Goal: Task Accomplishment & Management: Manage account settings

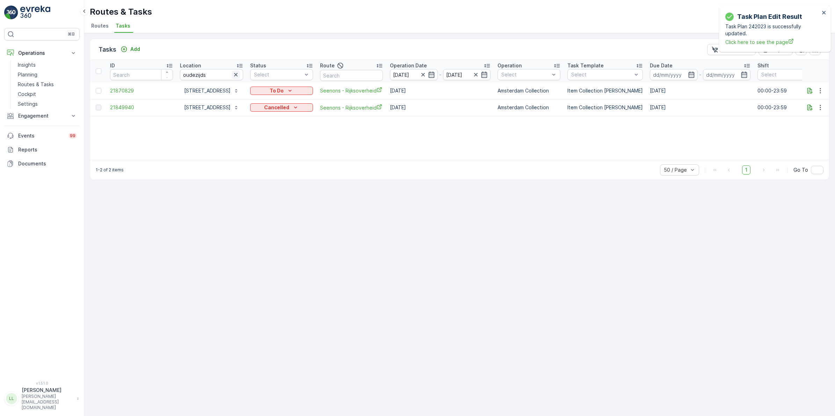
click at [239, 74] on icon "button" at bounding box center [235, 74] width 7 height 7
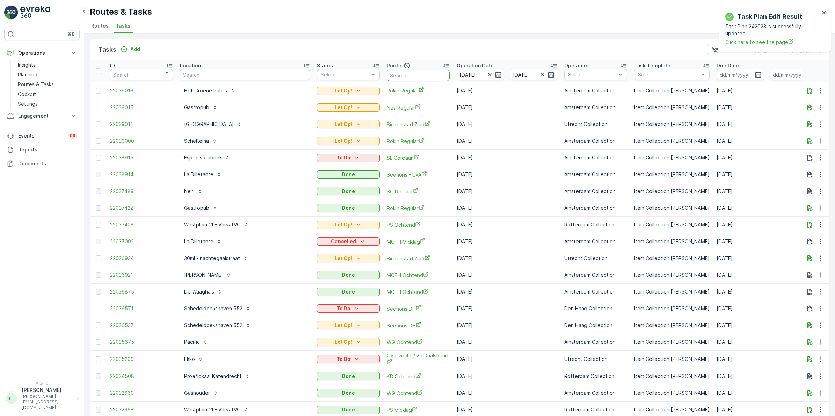
click at [387, 77] on input "text" at bounding box center [418, 75] width 63 height 11
type input "sg"
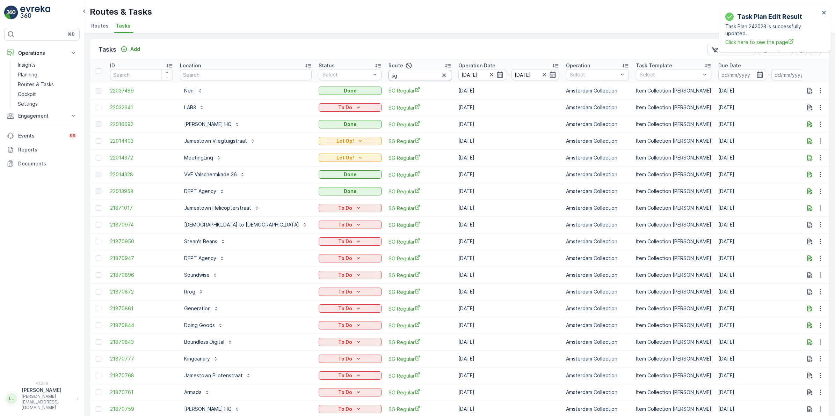
click at [388, 75] on input "sg" at bounding box center [419, 75] width 63 height 11
type input "sg re"
click at [496, 74] on icon "button" at bounding box center [499, 74] width 7 height 7
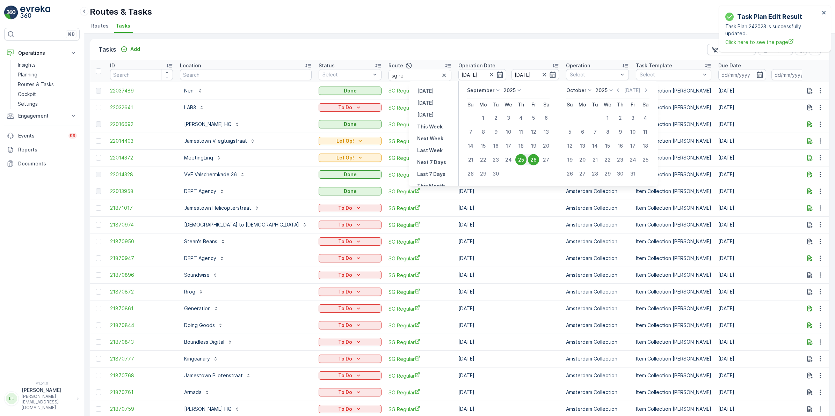
click at [523, 159] on div "25" at bounding box center [520, 159] width 11 height 11
type input "[DATE]"
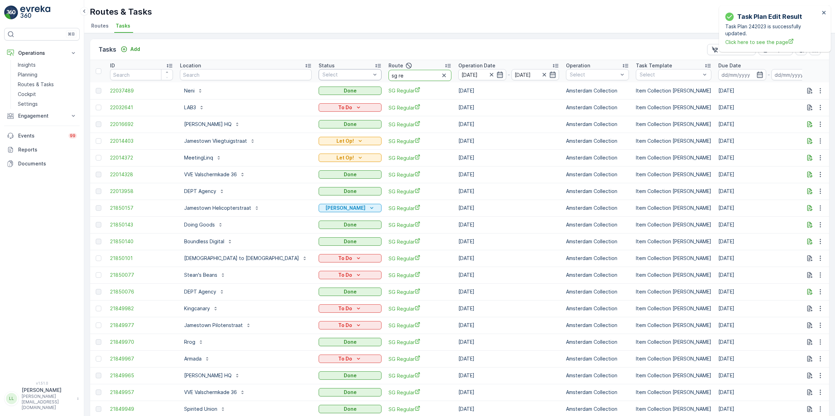
drag, startPoint x: 361, startPoint y: 79, endPoint x: 326, endPoint y: 74, distance: 36.3
click at [326, 74] on tr "ID Location Status Select Route sg re Operation Date 25.09.2025 - 25.09.2025 Op…" at bounding box center [663, 71] width 1146 height 22
type input "os"
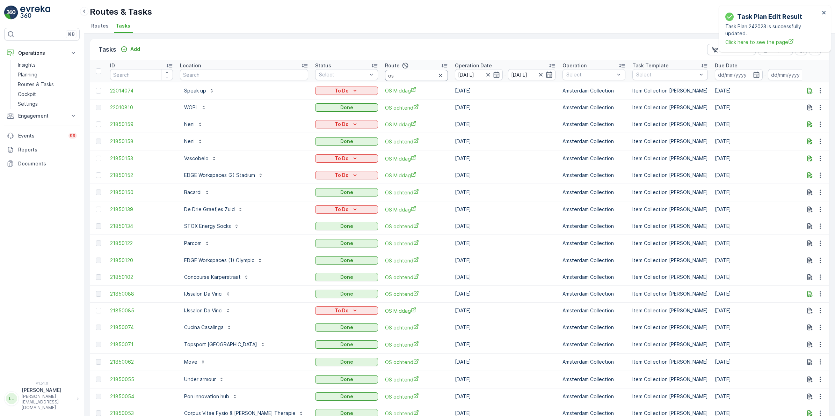
click at [387, 74] on input "os" at bounding box center [416, 75] width 63 height 11
type input "os o"
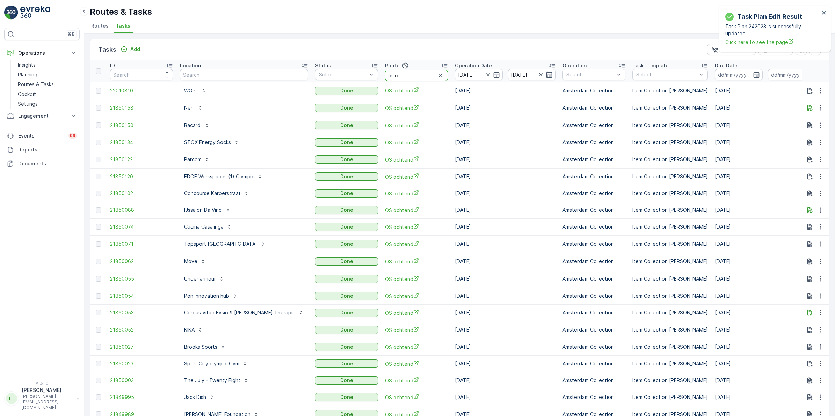
drag, startPoint x: 392, startPoint y: 76, endPoint x: 364, endPoint y: 80, distance: 28.5
click at [381, 80] on th "Route os o" at bounding box center [416, 71] width 70 height 22
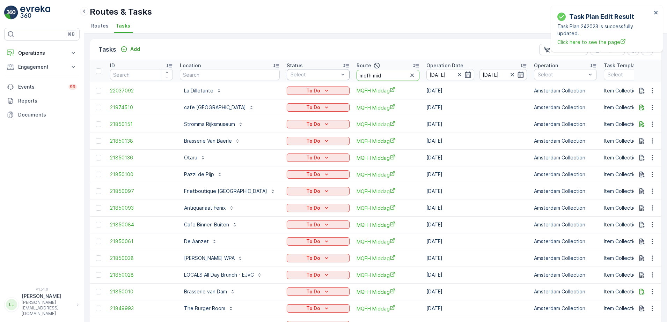
drag, startPoint x: 379, startPoint y: 74, endPoint x: 337, endPoint y: 74, distance: 41.9
click at [337, 74] on tr "ID Location Status Select Route mqfh mid Operation Date 25.09.2025 - 25.09.2025…" at bounding box center [647, 71] width 1114 height 22
type input "os mid"
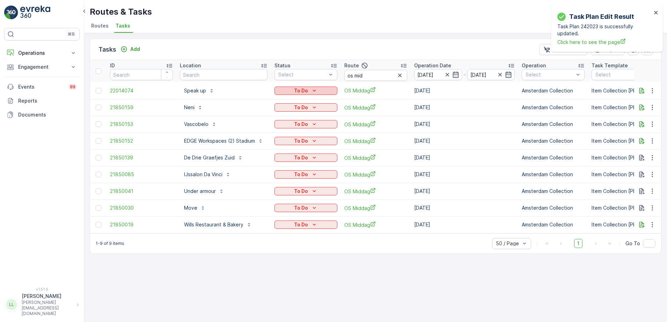
click at [319, 91] on div "To Do" at bounding box center [305, 90] width 57 height 7
click at [338, 268] on div "Tasks Add Clear Filters Export ID Location Status Select Route os mid Operation…" at bounding box center [375, 177] width 583 height 289
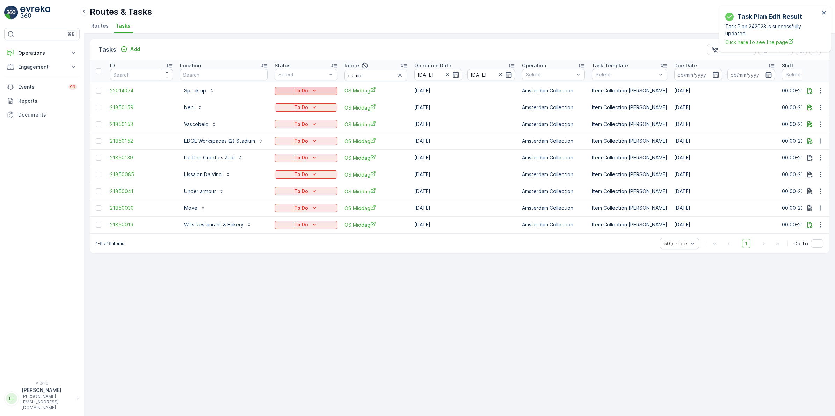
click at [320, 92] on div "To Do" at bounding box center [305, 90] width 57 height 7
click at [286, 130] on span "Cancelled" at bounding box center [290, 130] width 23 height 7
click at [314, 107] on icon "To Do" at bounding box center [314, 107] width 7 height 7
click at [293, 147] on span "Cancelled" at bounding box center [290, 147] width 23 height 7
click at [315, 123] on icon "To Do" at bounding box center [314, 124] width 7 height 7
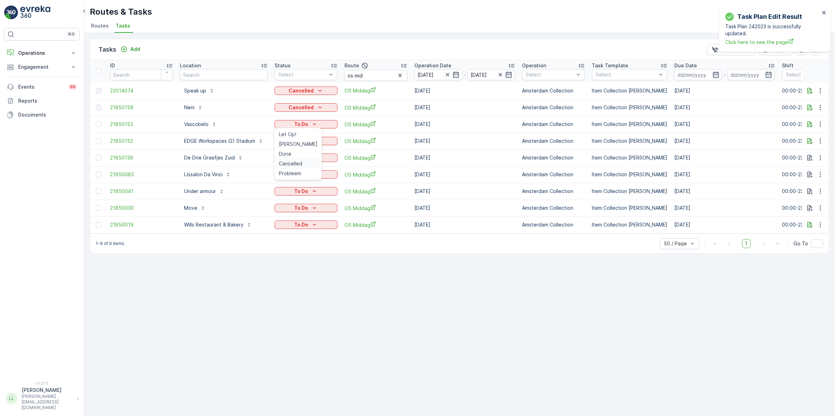
click at [296, 165] on span "Cancelled" at bounding box center [290, 163] width 23 height 7
click at [319, 144] on div "To Do" at bounding box center [305, 141] width 57 height 7
click at [299, 179] on span "Cancelled" at bounding box center [290, 180] width 23 height 7
click at [308, 159] on div "To Do" at bounding box center [305, 157] width 57 height 7
click at [292, 198] on span "Cancelled" at bounding box center [290, 197] width 23 height 7
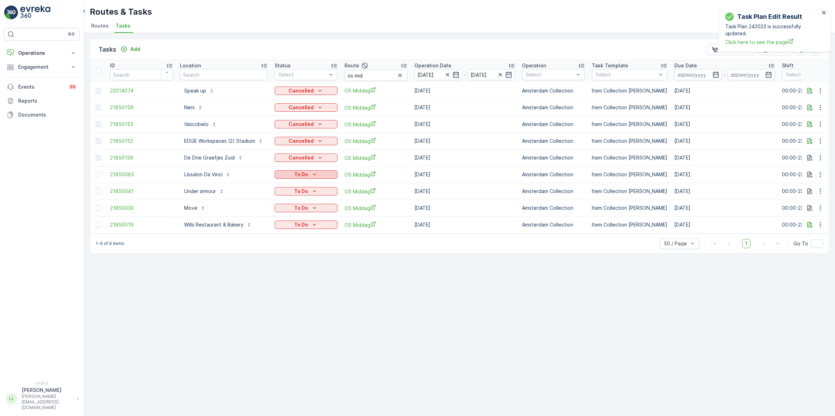
click at [316, 172] on icon "To Do" at bounding box center [314, 174] width 7 height 7
click at [290, 215] on span "Cancelled" at bounding box center [290, 214] width 23 height 7
click at [316, 191] on icon "To Do" at bounding box center [314, 191] width 7 height 7
click at [293, 229] on span "Cancelled" at bounding box center [290, 230] width 23 height 7
click at [315, 211] on icon "To Do" at bounding box center [314, 208] width 7 height 7
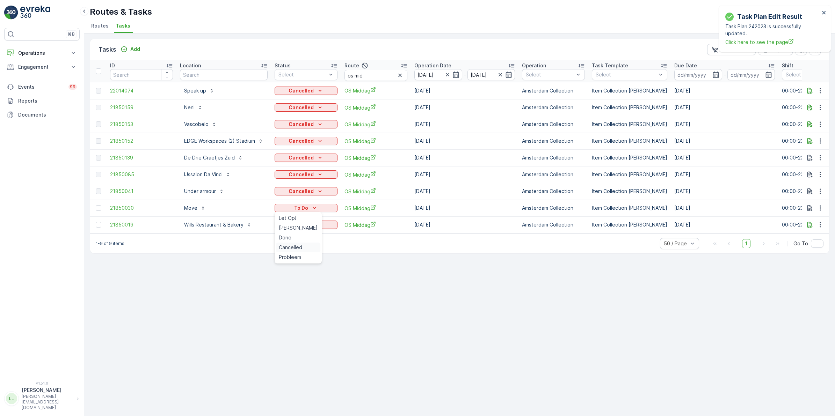
click at [294, 245] on span "Cancelled" at bounding box center [290, 247] width 23 height 7
click at [317, 221] on icon "To Do" at bounding box center [314, 224] width 7 height 7
click at [293, 264] on span "Cancelled" at bounding box center [290, 264] width 23 height 7
drag, startPoint x: 375, startPoint y: 77, endPoint x: 345, endPoint y: 83, distance: 30.3
click at [345, 83] on table "ID Location Status Select Route os mid Operation Date 25.09.2025 - 25.09.2025 O…" at bounding box center [641, 147] width 1102 height 174
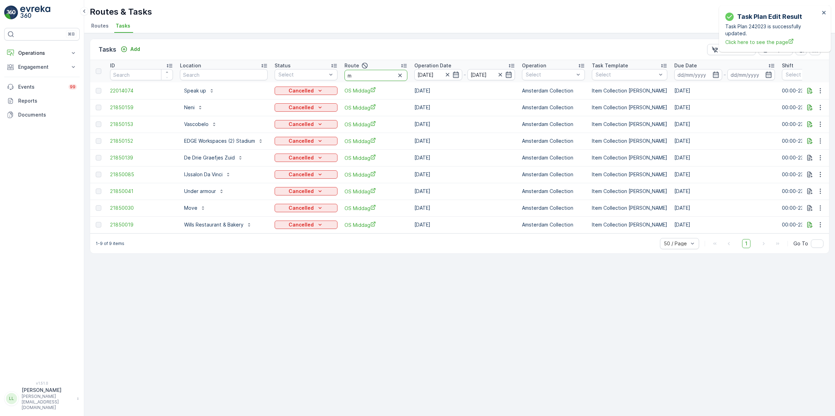
type input "mq"
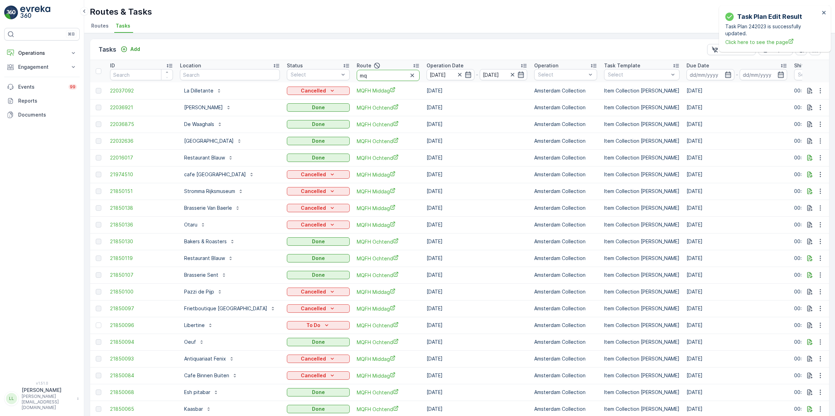
click at [368, 78] on input "mq" at bounding box center [388, 75] width 63 height 11
type input "mqfh m"
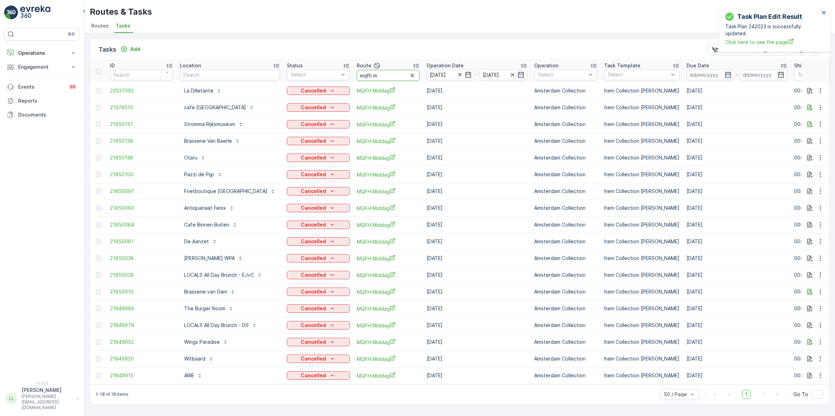
drag, startPoint x: 388, startPoint y: 74, endPoint x: 339, endPoint y: 85, distance: 49.9
click at [339, 85] on table "ID Location Status Select Route mqfh m Operation Date 25.09.2025 - 25.09.2025 O…" at bounding box center [647, 222] width 1114 height 324
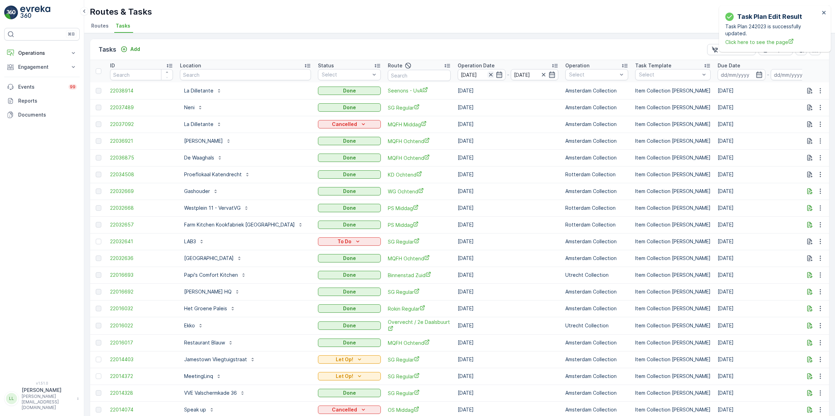
click at [487, 73] on icon "button" at bounding box center [490, 74] width 7 height 7
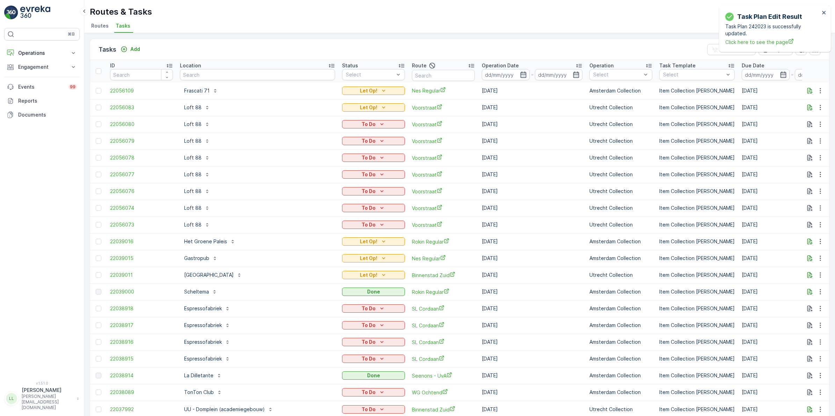
click at [265, 75] on input "text" at bounding box center [257, 74] width 155 height 11
type input "edge"
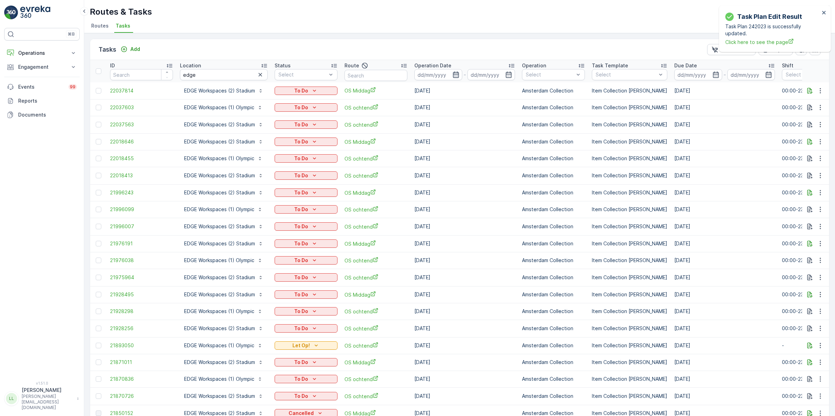
click at [455, 75] on icon "button" at bounding box center [455, 74] width 7 height 7
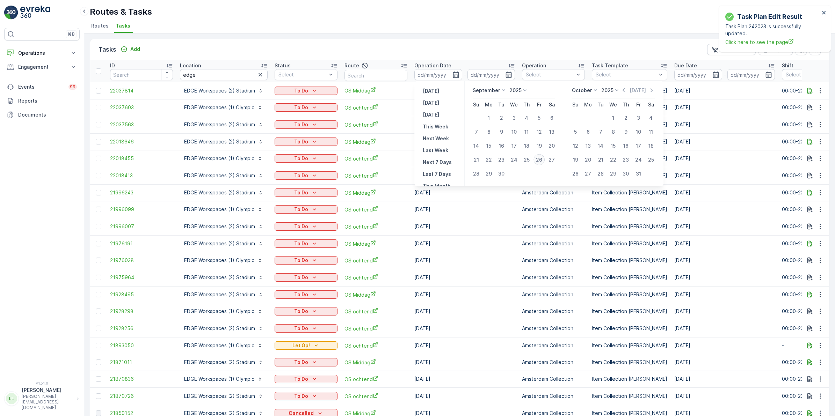
click at [538, 161] on div "26" at bounding box center [538, 159] width 11 height 11
type input "[DATE]"
click at [538, 161] on div "26" at bounding box center [538, 159] width 11 height 11
type input "[DATE]"
click at [538, 161] on div "26" at bounding box center [538, 159] width 11 height 11
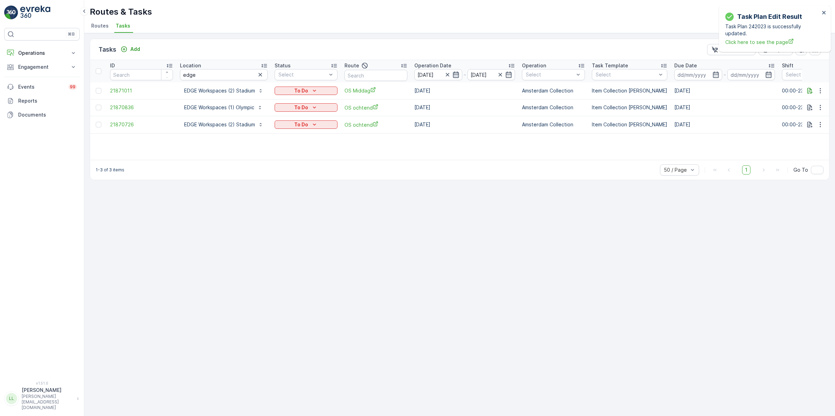
click at [455, 74] on icon "button" at bounding box center [456, 75] width 6 height 6
click at [434, 44] on div "Tasks Add Clear Filters Export" at bounding box center [459, 49] width 739 height 21
click at [446, 76] on icon "button" at bounding box center [446, 74] width 3 height 3
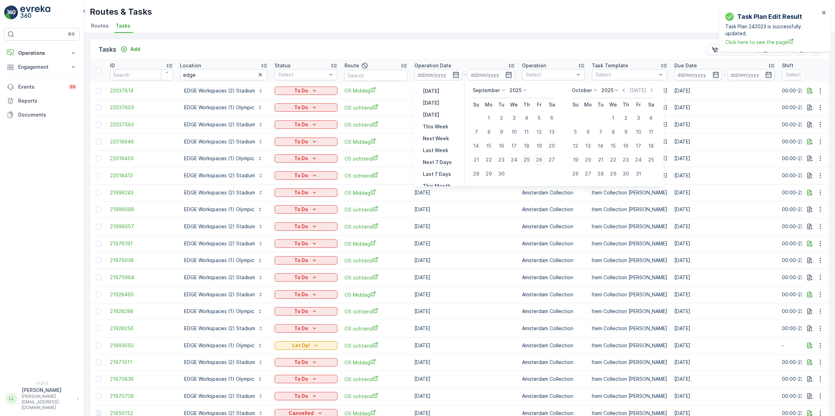
click at [526, 162] on div "25" at bounding box center [526, 159] width 11 height 11
type input "[DATE]"
click at [526, 162] on div "25" at bounding box center [526, 159] width 11 height 11
type input "[DATE]"
click at [526, 162] on div "25" at bounding box center [526, 159] width 11 height 11
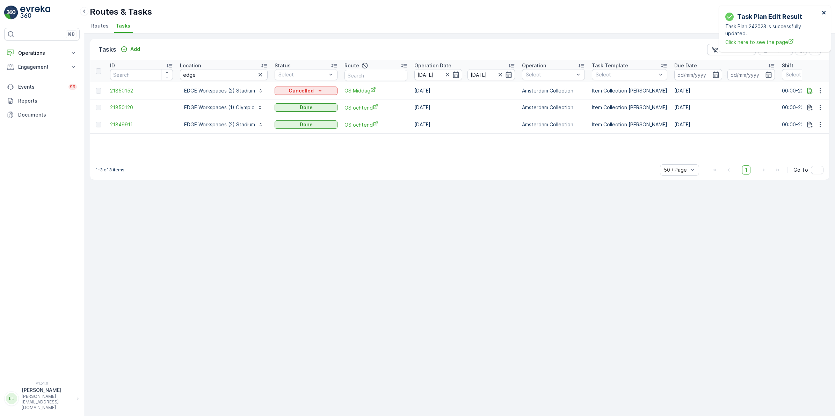
click at [667, 11] on icon "close" at bounding box center [823, 12] width 3 height 3
drag, startPoint x: 199, startPoint y: 74, endPoint x: 164, endPoint y: 67, distance: 36.0
click at [164, 67] on tr "ID Location edge Status Select Route Operation Date 25.09.2025 - 25.09.2025 Ope…" at bounding box center [641, 71] width 1102 height 22
type input "sche"
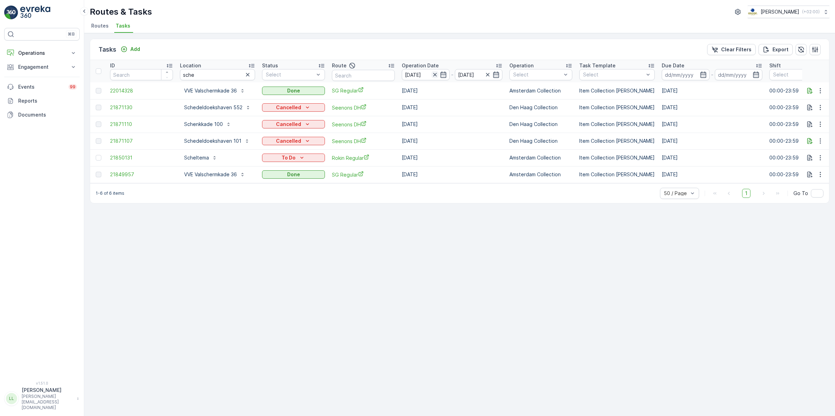
click at [433, 74] on icon "button" at bounding box center [434, 74] width 3 height 3
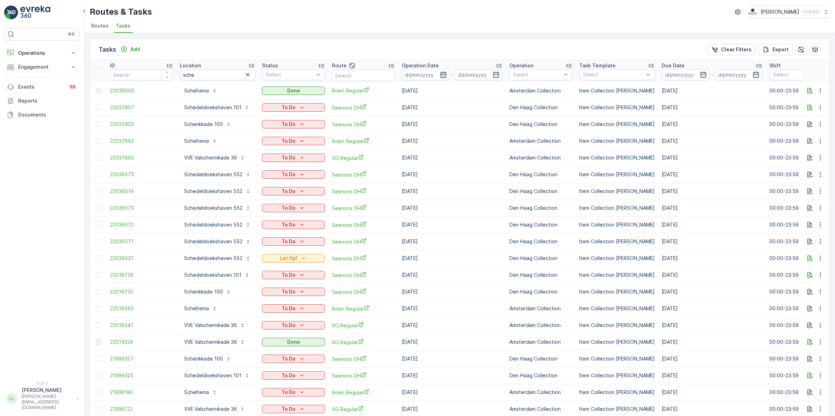
click at [440, 74] on icon "button" at bounding box center [443, 74] width 7 height 7
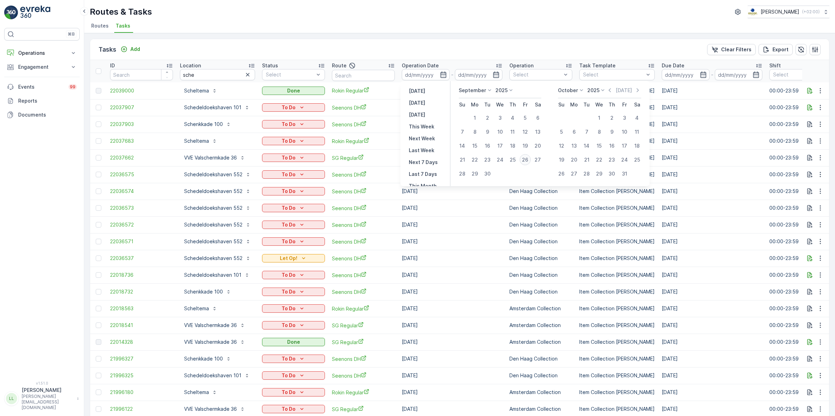
click at [525, 156] on div "26" at bounding box center [524, 159] width 11 height 11
type input "[DATE]"
click at [525, 156] on div "26" at bounding box center [524, 159] width 11 height 11
type input "[DATE]"
click at [525, 156] on div "26" at bounding box center [524, 159] width 11 height 11
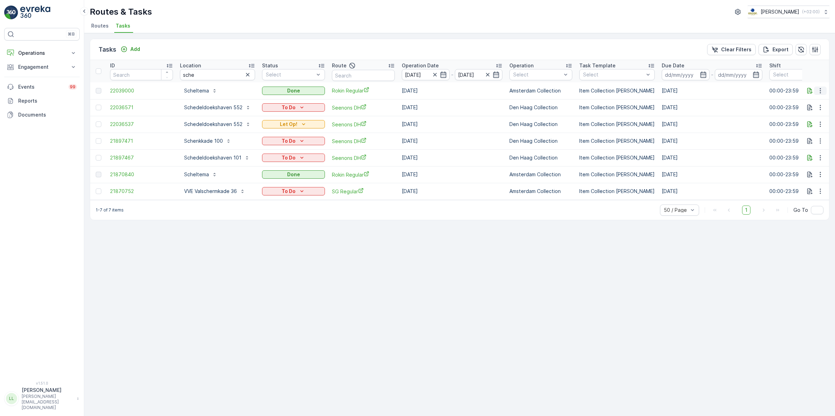
click at [667, 91] on icon "button" at bounding box center [820, 90] width 7 height 7
click at [667, 108] on div "History" at bounding box center [812, 111] width 46 height 10
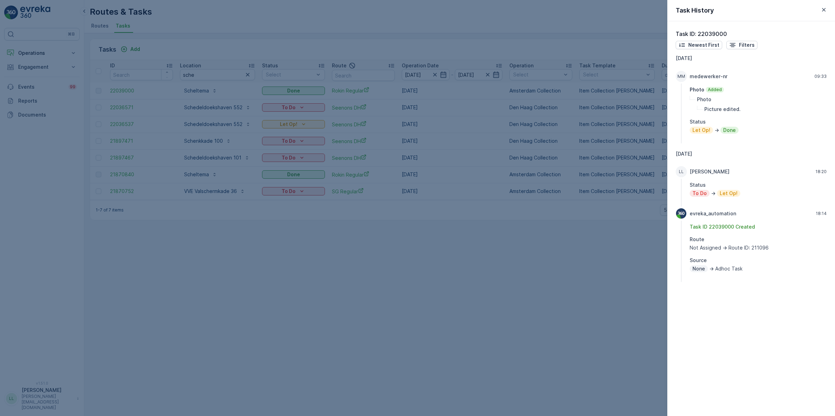
click at [662, 261] on div at bounding box center [417, 208] width 835 height 416
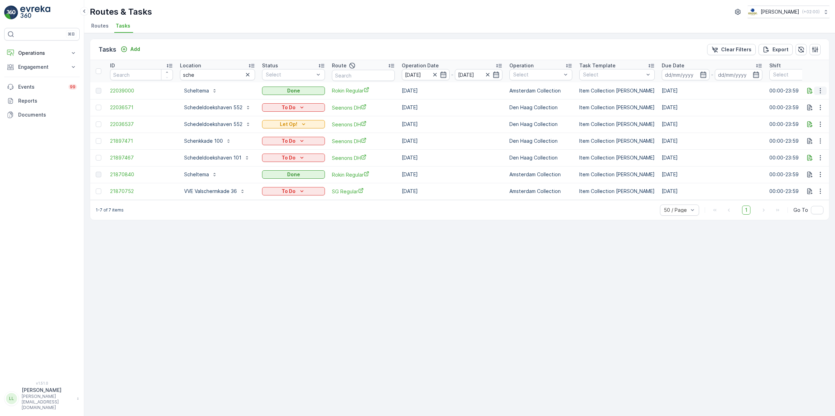
click at [667, 91] on icon "button" at bounding box center [820, 90] width 7 height 7
click at [667, 103] on span "See More Details" at bounding box center [811, 100] width 41 height 7
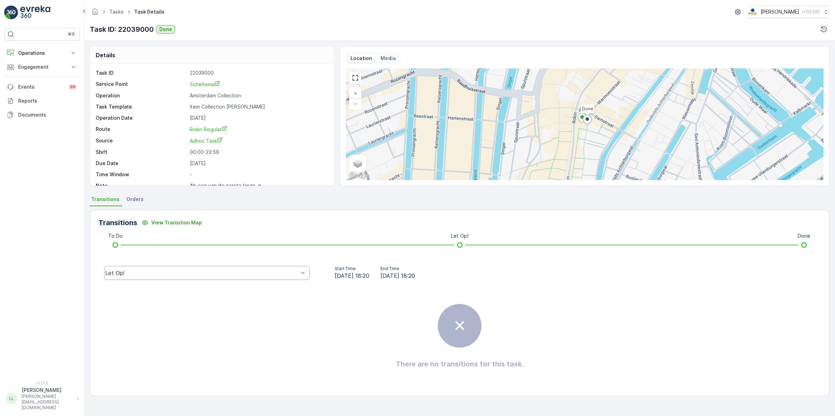
click at [137, 269] on div "Let Op!" at bounding box center [206, 273] width 205 height 14
click at [125, 220] on div "Done" at bounding box center [206, 220] width 197 height 6
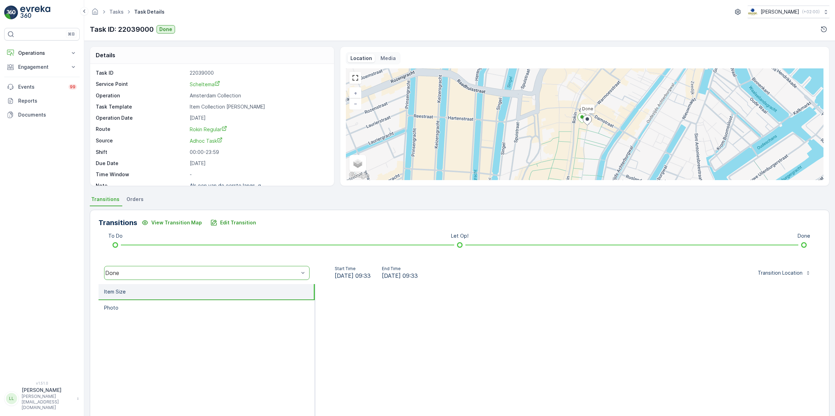
scroll to position [24, 0]
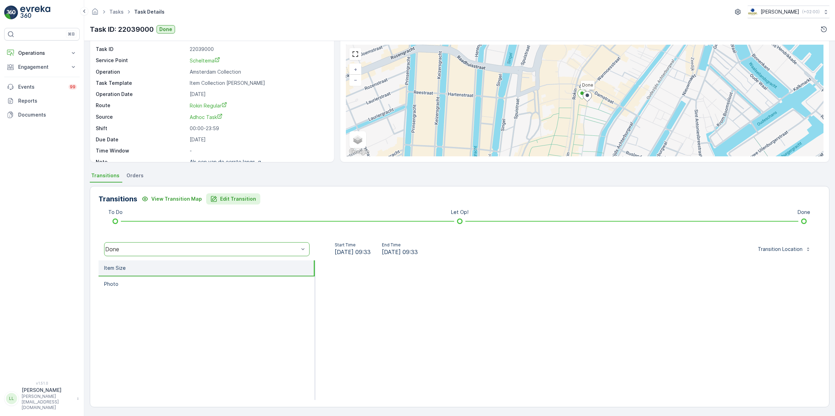
click at [225, 197] on p "Edit Transition" at bounding box center [238, 199] width 36 height 7
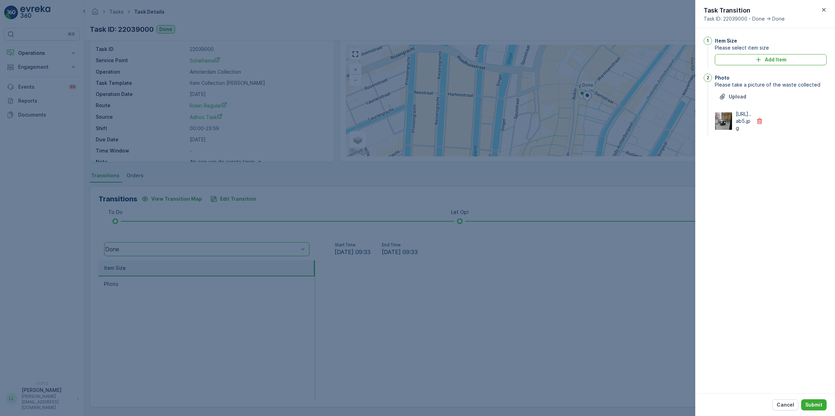
click at [667, 130] on img at bounding box center [723, 120] width 17 height 17
drag, startPoint x: 222, startPoint y: 110, endPoint x: 210, endPoint y: 93, distance: 21.0
click at [224, 109] on div at bounding box center [417, 208] width 835 height 416
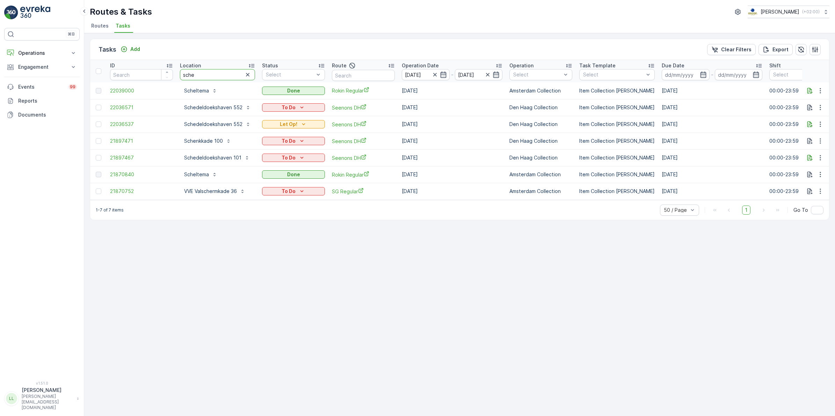
click at [203, 74] on input "sche" at bounding box center [217, 74] width 75 height 11
type input "scheltema"
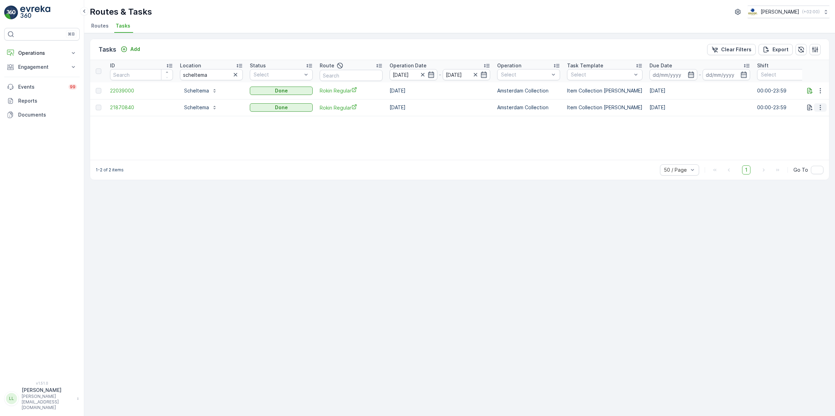
click at [667, 105] on icon "button" at bounding box center [820, 107] width 7 height 7
click at [667, 118] on span "See More Details" at bounding box center [811, 118] width 41 height 7
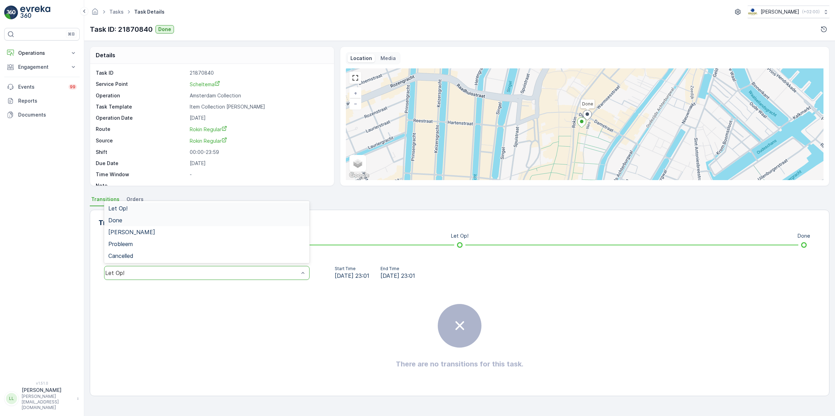
click at [133, 221] on div "Done" at bounding box center [206, 220] width 197 height 6
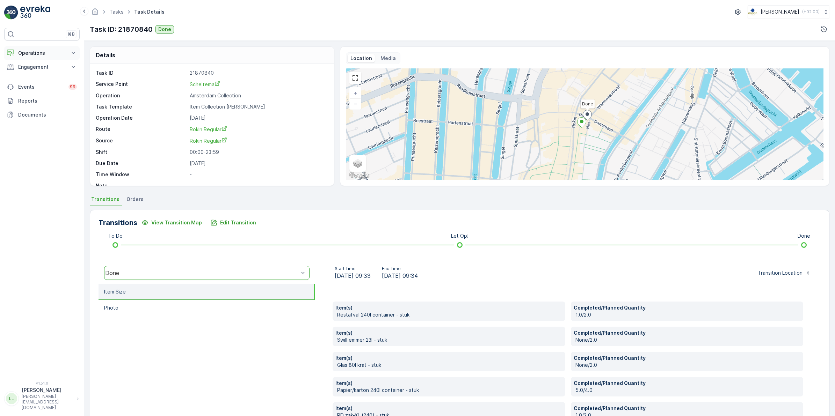
click at [46, 55] on p "Operations" at bounding box center [41, 53] width 47 height 7
click at [45, 78] on link "Planning" at bounding box center [47, 75] width 65 height 10
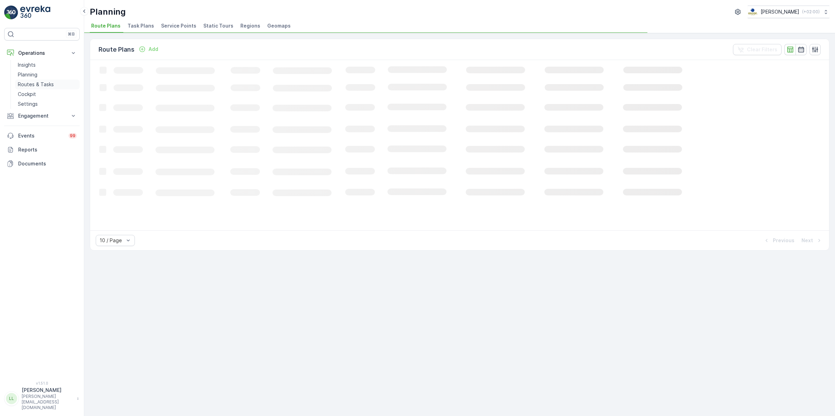
click at [46, 81] on p "Routes & Tasks" at bounding box center [36, 84] width 36 height 7
click at [123, 30] on li "Tasks" at bounding box center [123, 27] width 19 height 12
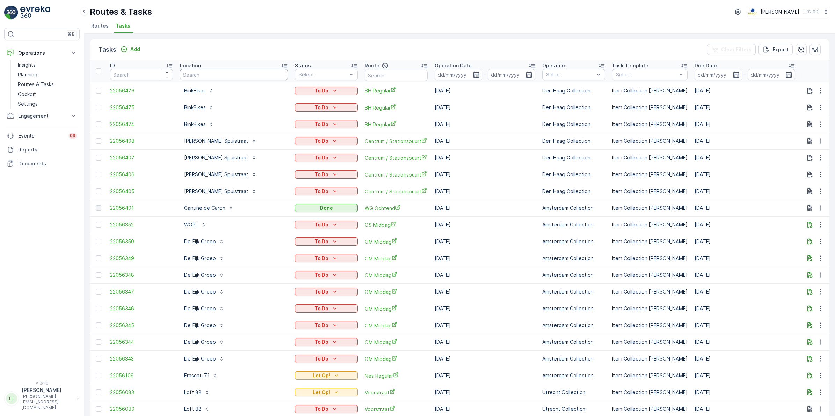
click at [196, 73] on input "text" at bounding box center [234, 74] width 108 height 11
type input "sg"
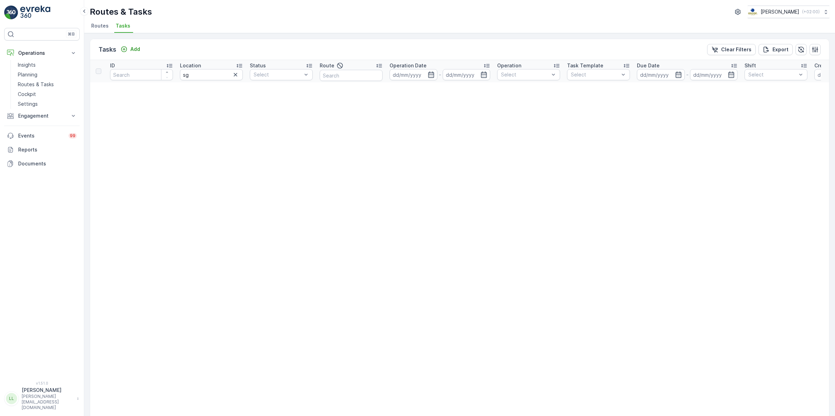
click at [236, 74] on icon "button" at bounding box center [235, 74] width 7 height 7
click at [336, 75] on input "text" at bounding box center [351, 75] width 63 height 11
type input "sg"
click at [425, 76] on input at bounding box center [413, 74] width 48 height 11
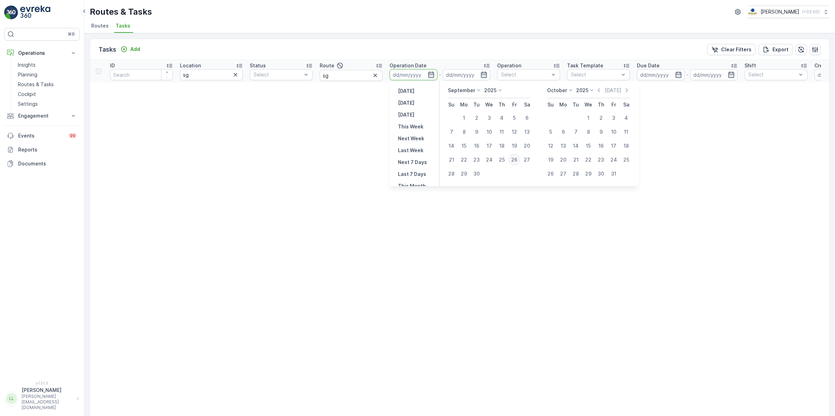
click at [519, 163] on div "26" at bounding box center [514, 159] width 11 height 11
type input "[DATE]"
click at [234, 74] on icon "button" at bounding box center [235, 74] width 7 height 7
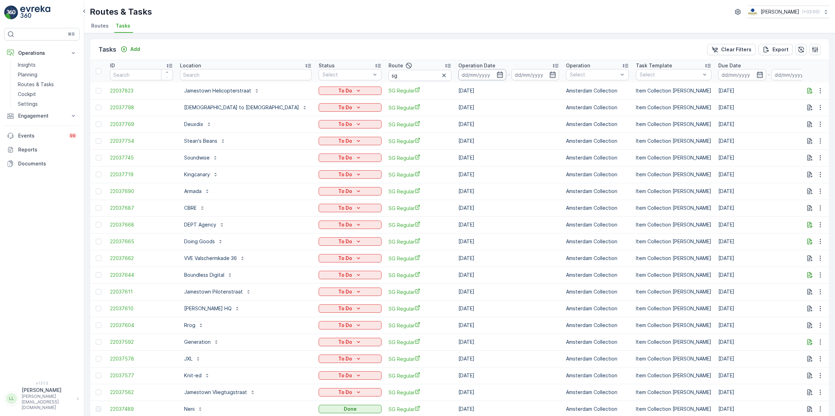
click at [458, 79] on input at bounding box center [482, 74] width 48 height 11
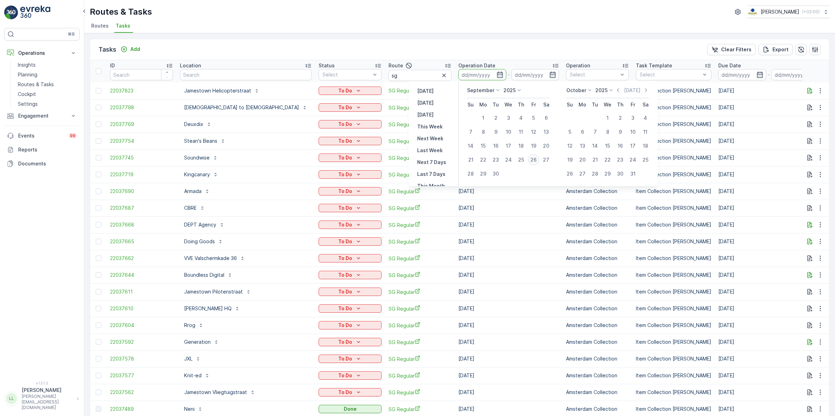
click at [532, 161] on div "26" at bounding box center [533, 159] width 11 height 11
type input "[DATE]"
click at [532, 161] on div "26" at bounding box center [533, 159] width 11 height 11
type input "[DATE]"
click at [566, 161] on p "Amsterdam Collection" at bounding box center [597, 157] width 63 height 7
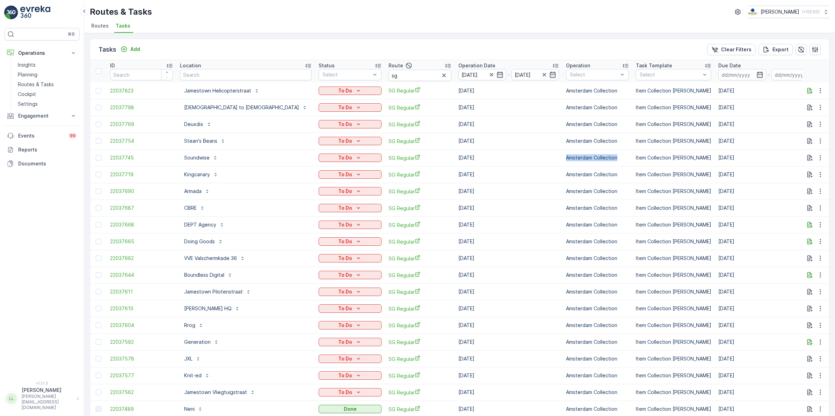
click at [456, 54] on div "Tasks Add Clear Filters Export" at bounding box center [459, 49] width 739 height 21
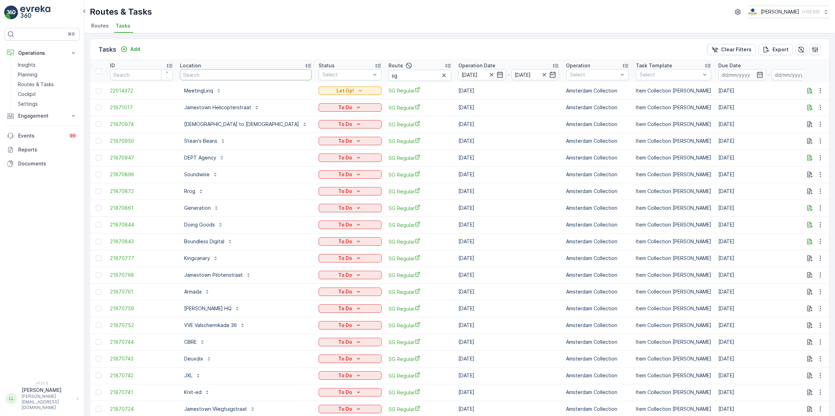
click at [232, 71] on input "text" at bounding box center [246, 74] width 132 height 11
click at [667, 90] on icon "button" at bounding box center [809, 91] width 5 height 6
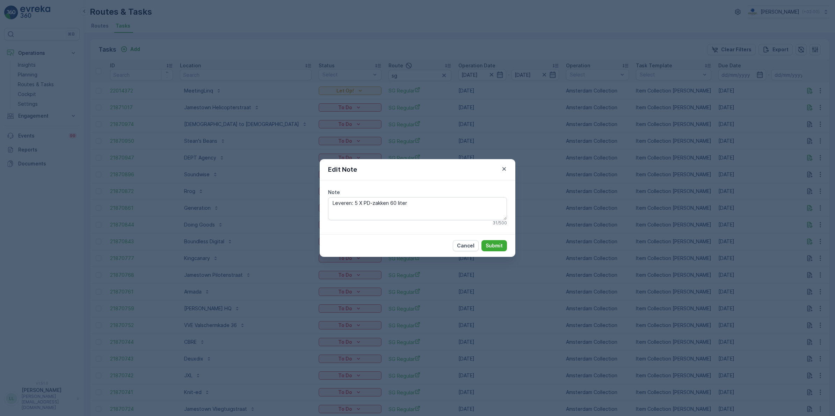
click at [632, 192] on div "Edit Note Note Leveren: 5 X PD-zakken 60 liter 31 / 500 Cancel Submit" at bounding box center [417, 208] width 835 height 416
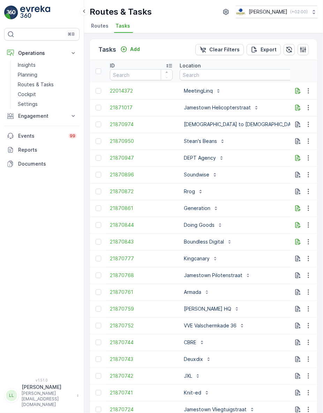
click at [288, 163] on span "Cancelled" at bounding box center [284, 163] width 23 height 7
click at [284, 197] on span "Cancelled" at bounding box center [284, 197] width 23 height 7
click at [207, 126] on p "Buddha to Buddha" at bounding box center [241, 124] width 115 height 7
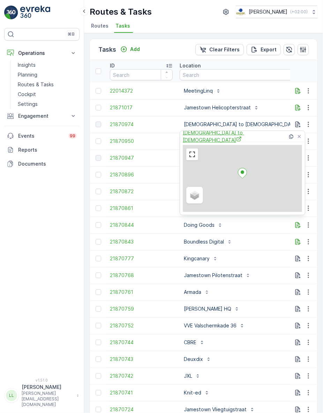
click at [197, 137] on span "Buddha to Buddha" at bounding box center [235, 136] width 105 height 14
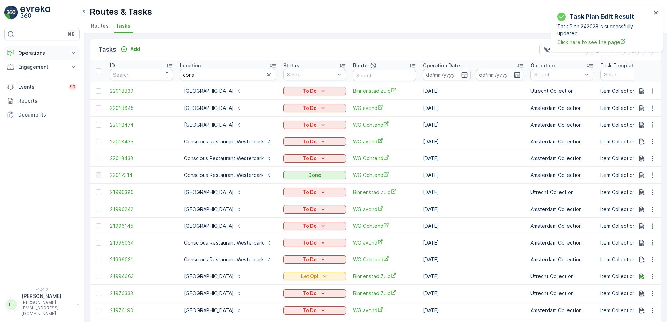
click at [37, 50] on p "Operations" at bounding box center [41, 53] width 47 height 7
drag, startPoint x: 43, startPoint y: 86, endPoint x: 80, endPoint y: 76, distance: 38.3
click at [43, 86] on p "Routes & Tasks" at bounding box center [36, 84] width 36 height 7
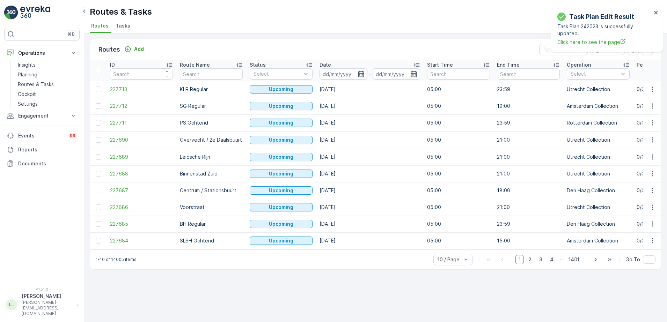
click at [126, 27] on span "Tasks" at bounding box center [123, 25] width 15 height 7
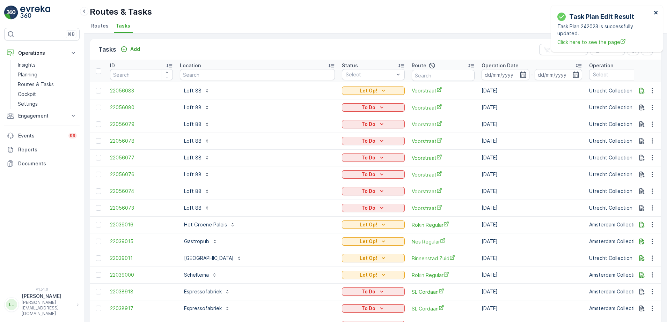
click at [656, 15] on button "close" at bounding box center [656, 13] width 5 height 7
click at [198, 71] on input "text" at bounding box center [257, 74] width 155 height 11
type input "fras"
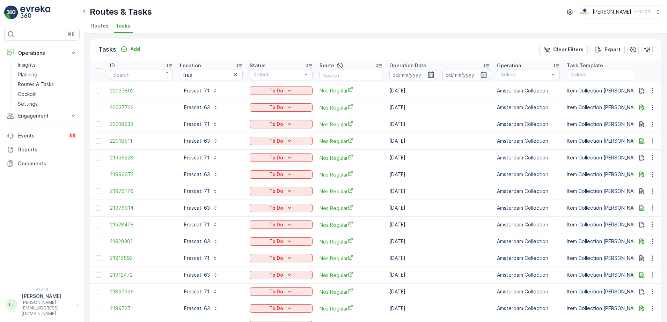
click at [430, 76] on icon "button" at bounding box center [430, 74] width 7 height 7
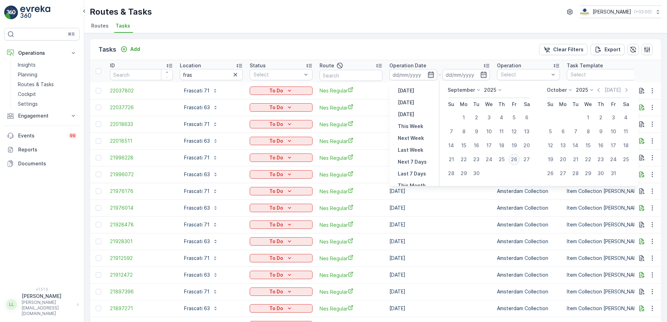
click at [513, 161] on div "26" at bounding box center [514, 159] width 11 height 11
type input "[DATE]"
click at [513, 161] on div "26" at bounding box center [514, 159] width 11 height 11
type input "[DATE]"
click at [513, 161] on div "26" at bounding box center [514, 159] width 11 height 11
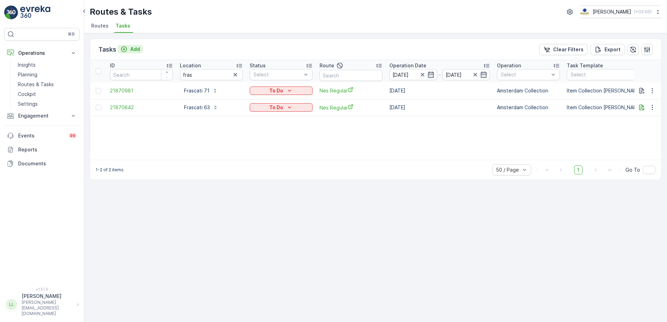
click at [133, 50] on p "Add" at bounding box center [135, 49] width 10 height 7
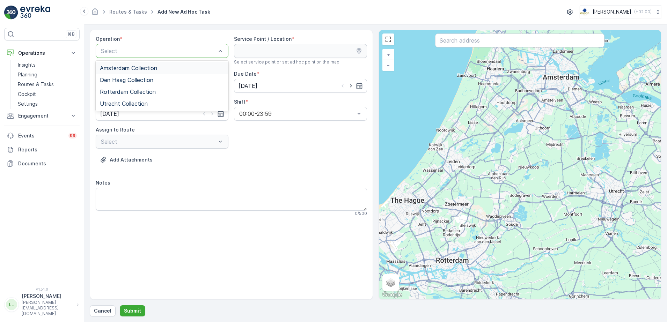
drag, startPoint x: 126, startPoint y: 70, endPoint x: 152, endPoint y: 67, distance: 26.4
click at [126, 70] on span "Amsterdam Collection" at bounding box center [128, 68] width 57 height 6
click at [491, 43] on input "text" at bounding box center [519, 41] width 169 height 14
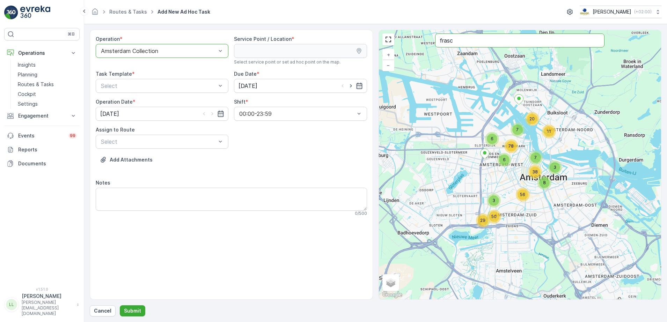
type input "frasc"
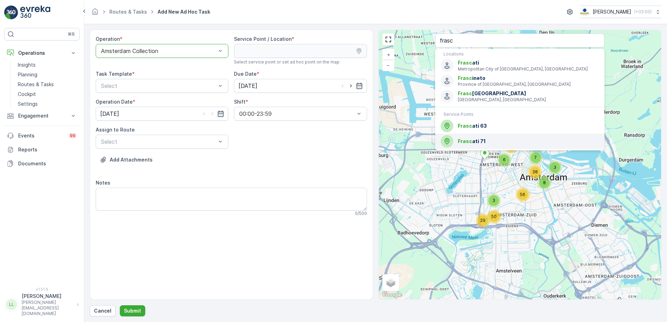
click at [469, 141] on span "Frasc" at bounding box center [465, 141] width 14 height 6
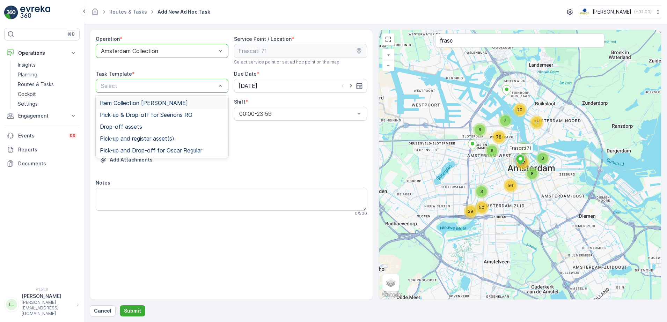
click at [133, 104] on span "Item Collection [PERSON_NAME]" at bounding box center [144, 103] width 88 height 6
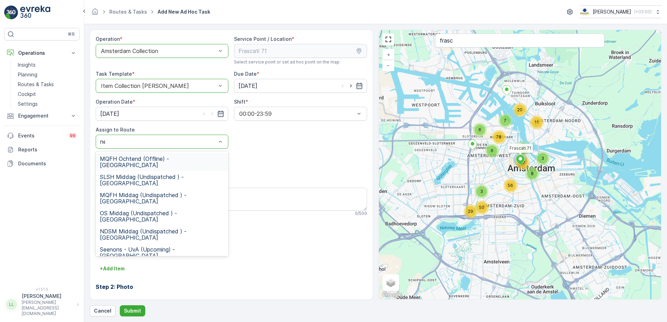
type input "nes"
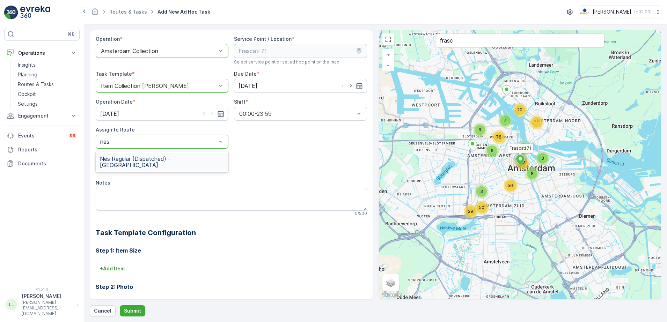
drag, startPoint x: 131, startPoint y: 156, endPoint x: 141, endPoint y: 167, distance: 14.6
click at [131, 156] on span "Nes Regular (Dispatched) - [GEOGRAPHIC_DATA]" at bounding box center [162, 162] width 124 height 13
click at [123, 195] on textarea "Notes" at bounding box center [231, 199] width 271 height 23
type textarea "G"
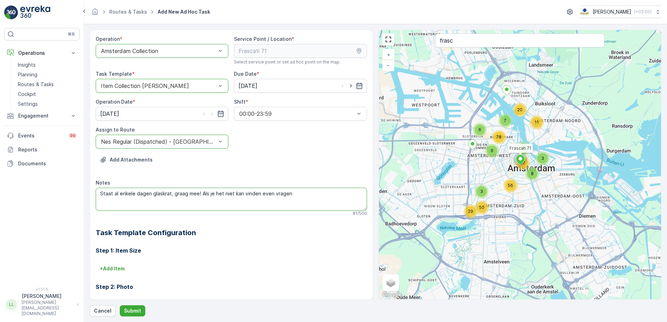
click at [303, 191] on textarea "Staat al enkele dagen glaskrat, graag mee! Als je het niet kan vinden even vrag…" at bounding box center [231, 199] width 271 height 23
click at [101, 196] on textarea "Staat al enkele dagen glaskrat, graag mee! Als je het niet kan vinden even vrag…" at bounding box center [231, 199] width 271 height 23
click at [173, 191] on textarea "Leveren: 3x swill 23L Staat al enkele dagen glaskrat, graag mee! Als je het nie…" at bounding box center [231, 199] width 271 height 23
type textarea "Leveren: 3x swill 23L + 1x glas krat Staat al enkele dagen glaskrat, graag mee!…"
click at [138, 309] on p "Submit" at bounding box center [132, 311] width 17 height 7
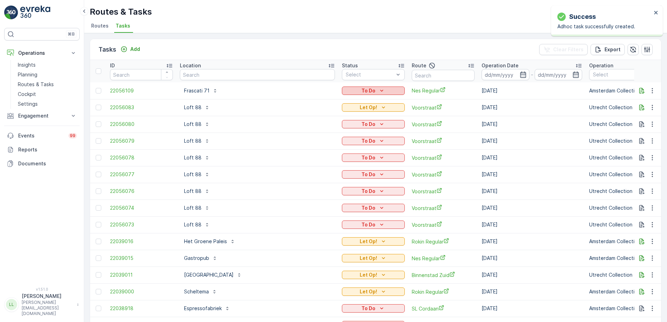
click at [345, 90] on div "To Do" at bounding box center [373, 90] width 57 height 7
click at [335, 103] on span "Let Op!" at bounding box center [330, 101] width 17 height 7
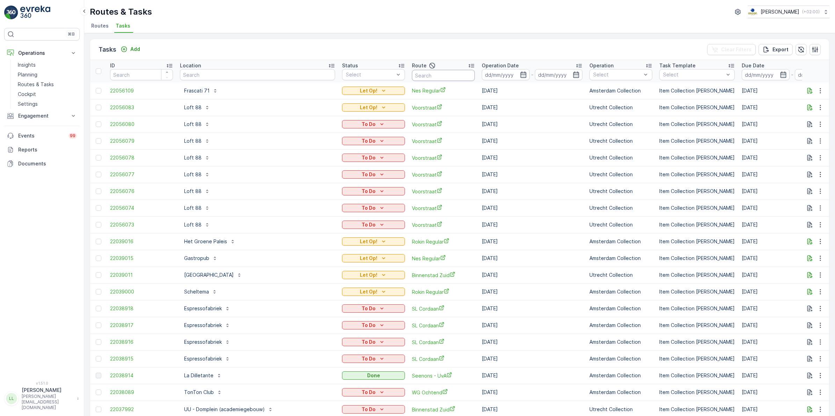
click at [430, 73] on input "text" at bounding box center [443, 75] width 63 height 11
type input "mwq"
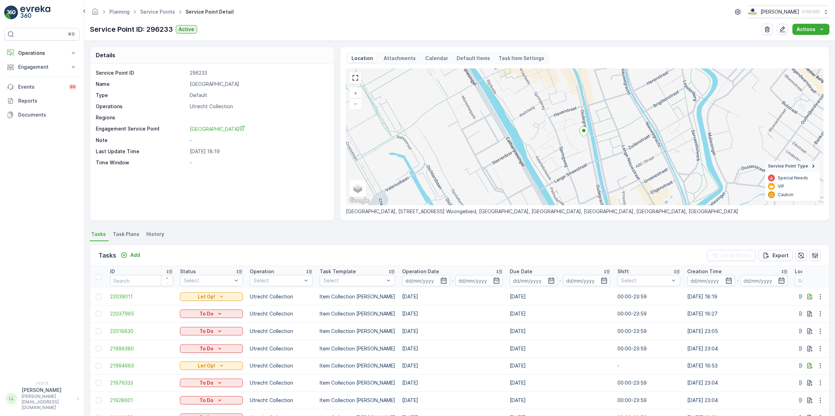
drag, startPoint x: 46, startPoint y: 51, endPoint x: 51, endPoint y: 63, distance: 12.5
click at [46, 51] on p "Operations" at bounding box center [41, 53] width 47 height 7
click at [32, 94] on p "Cockpit" at bounding box center [27, 94] width 18 height 7
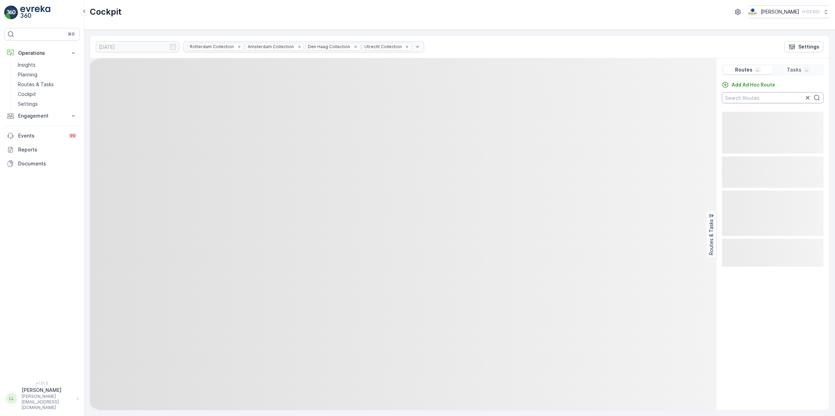
click at [758, 101] on input "text" at bounding box center [773, 97] width 102 height 11
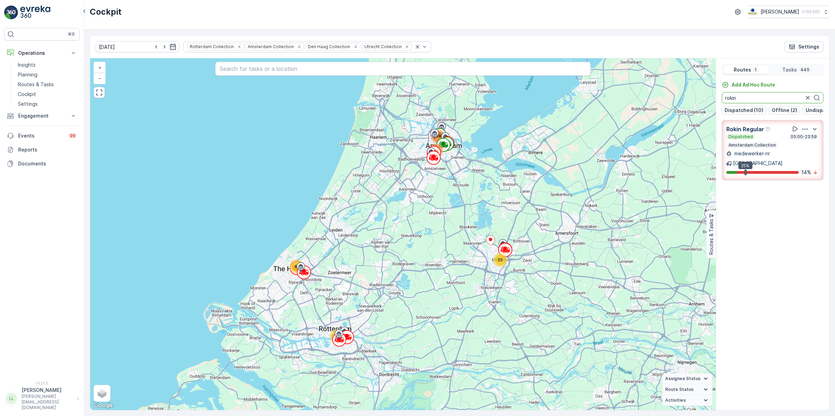
type input "rokin"
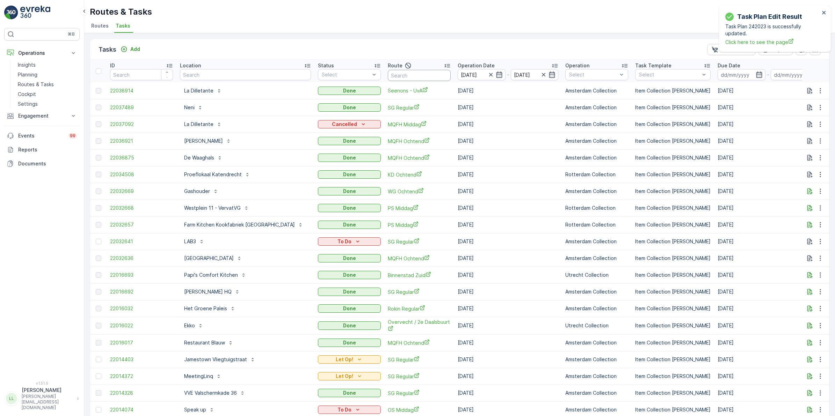
click at [417, 72] on input "text" at bounding box center [419, 75] width 63 height 11
type input "rokin"
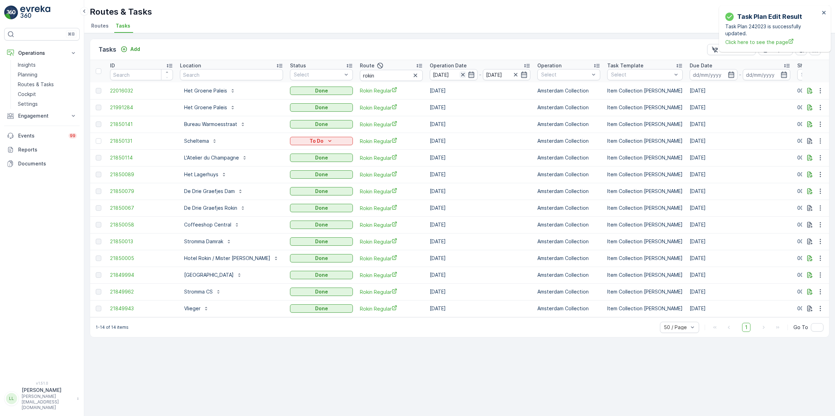
click at [459, 74] on icon "button" at bounding box center [462, 74] width 7 height 7
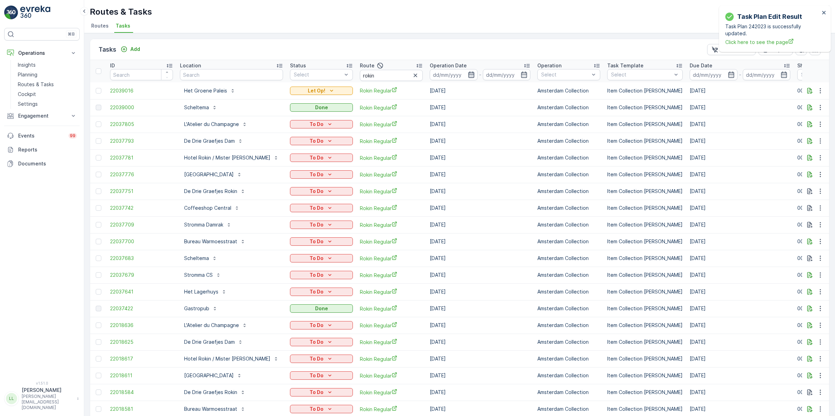
click at [468, 73] on icon "button" at bounding box center [471, 74] width 7 height 7
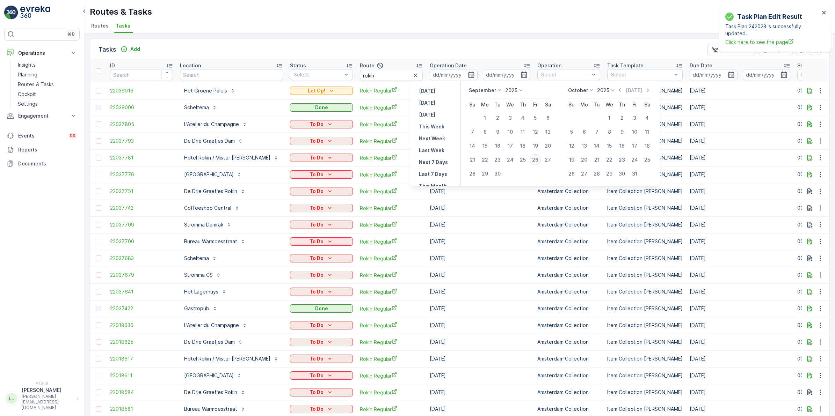
click at [537, 163] on div "26" at bounding box center [534, 159] width 11 height 11
type input "[DATE]"
click at [537, 163] on div "26" at bounding box center [534, 159] width 11 height 11
type input "[DATE]"
click at [537, 163] on div "26" at bounding box center [534, 159] width 11 height 11
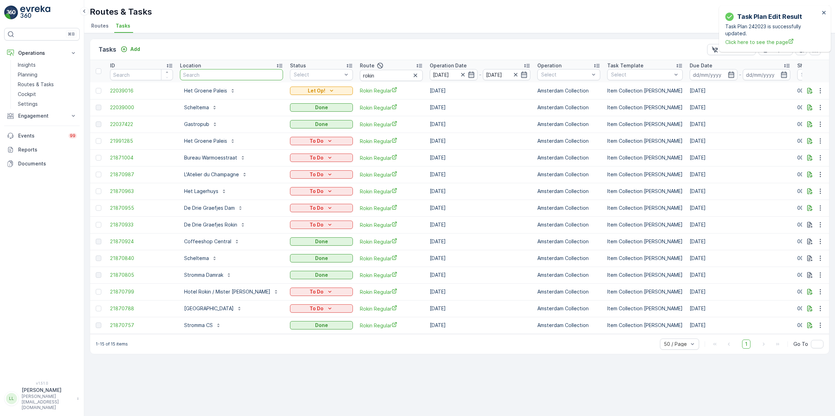
click at [230, 73] on input "text" at bounding box center [231, 74] width 103 height 11
type input "hilt"
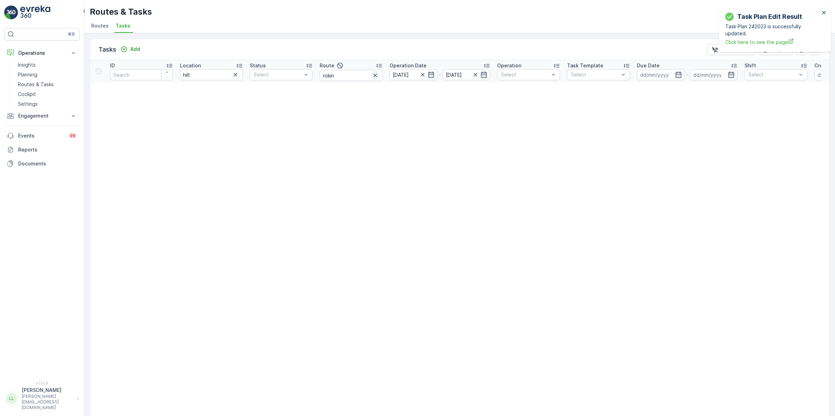
click at [375, 75] on icon "button" at bounding box center [374, 75] width 3 height 3
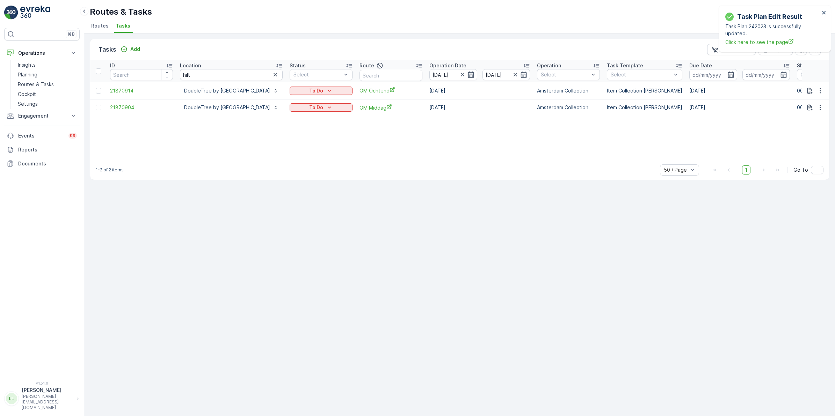
click at [474, 76] on icon "button" at bounding box center [471, 75] width 6 height 6
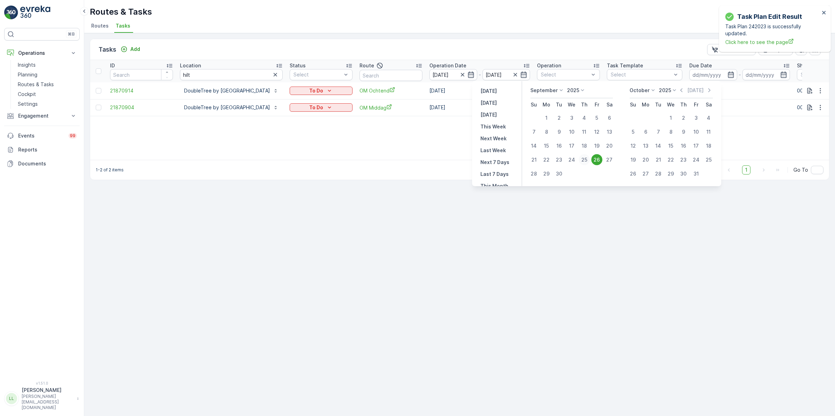
click at [584, 162] on div "25" at bounding box center [583, 159] width 11 height 11
type input "[DATE]"
click at [584, 162] on div "25" at bounding box center [583, 159] width 11 height 11
type input "[DATE]"
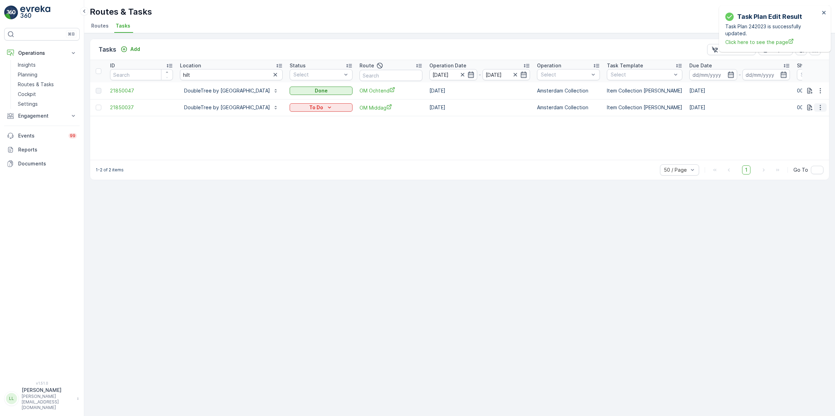
click at [823, 107] on icon "button" at bounding box center [820, 107] width 7 height 7
click at [350, 105] on div "To Do" at bounding box center [320, 107] width 57 height 7
click at [346, 137] on span "Done" at bounding box center [342, 137] width 13 height 7
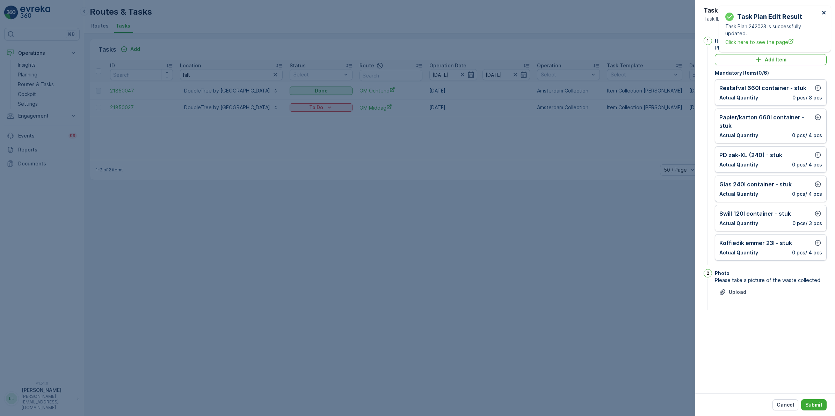
click at [823, 11] on icon "close" at bounding box center [823, 13] width 5 height 6
click at [818, 87] on icon "button" at bounding box center [817, 88] width 7 height 7
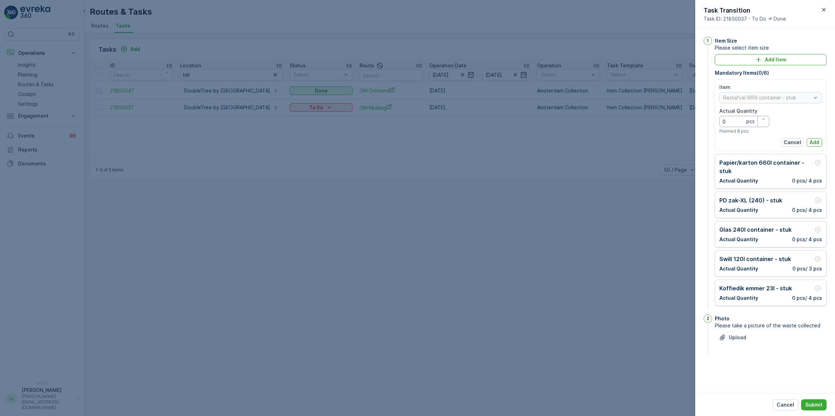
click at [741, 125] on Quantity "0" at bounding box center [744, 121] width 50 height 11
type Quantity "5"
click at [816, 142] on p "Add" at bounding box center [814, 142] width 10 height 7
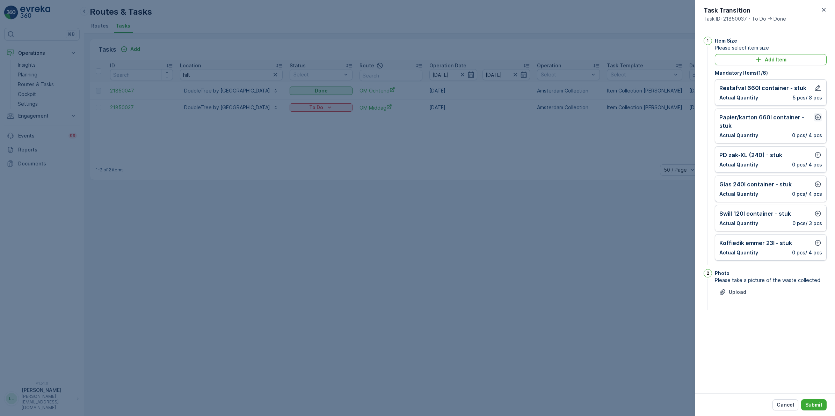
click at [819, 118] on icon "button" at bounding box center [817, 117] width 7 height 7
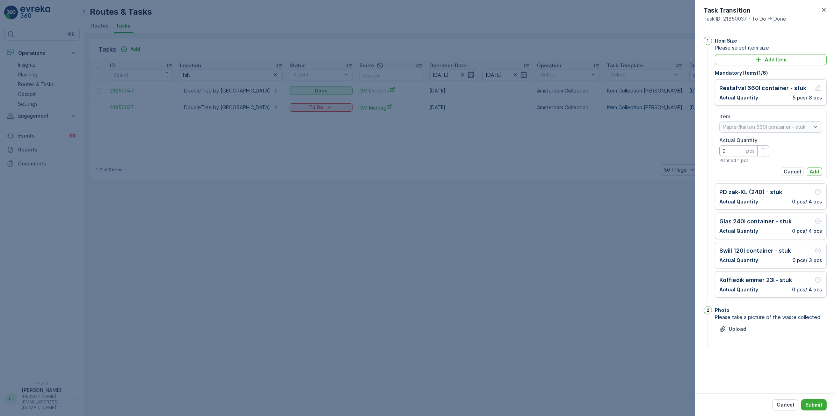
click at [730, 149] on Quantity "0" at bounding box center [744, 150] width 50 height 11
type Quantity "3"
click at [816, 171] on p "Add" at bounding box center [814, 171] width 10 height 7
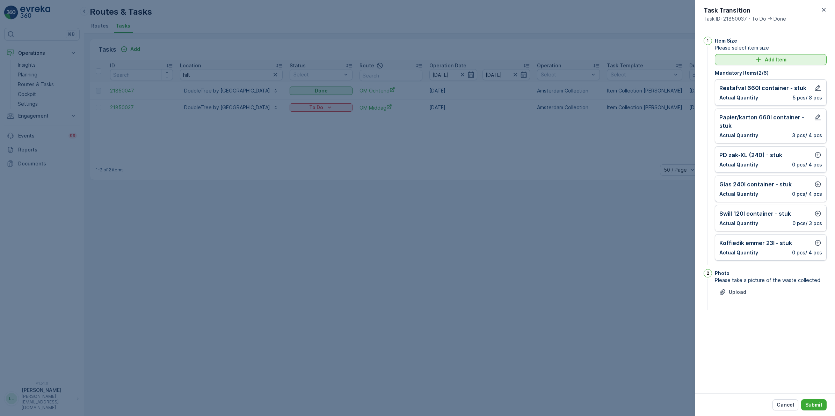
click at [773, 60] on p "Add Item" at bounding box center [776, 59] width 22 height 7
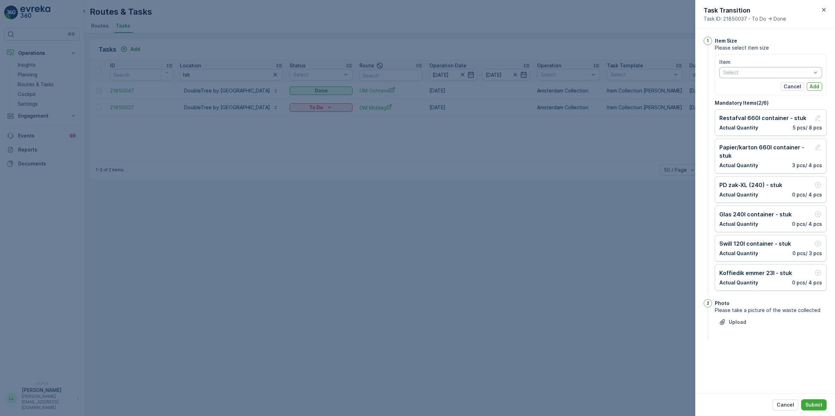
click at [760, 76] on div "Select" at bounding box center [770, 72] width 103 height 11
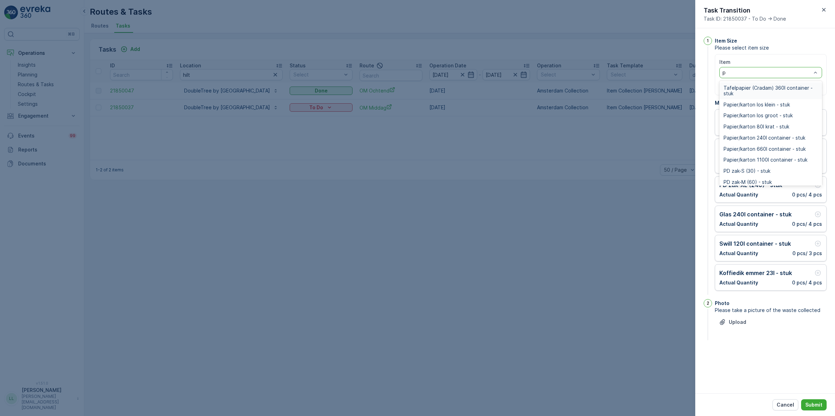
type input "pd"
click at [774, 119] on span "PD zak-XL (240) - stuk" at bounding box center [749, 121] width 52 height 6
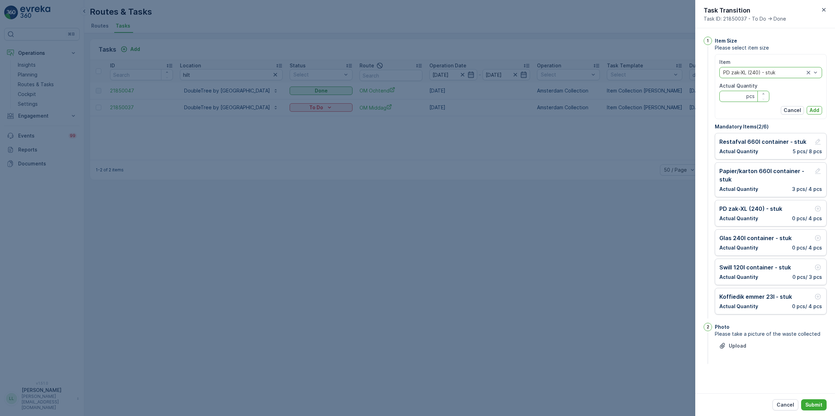
click at [738, 96] on Quantity "Actual Quantity" at bounding box center [744, 96] width 50 height 11
type Quantity "1"
click at [814, 110] on p "Add" at bounding box center [814, 110] width 10 height 7
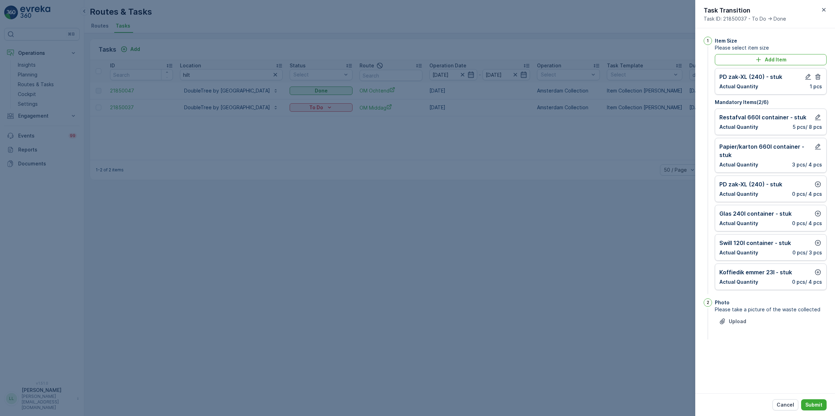
drag, startPoint x: 811, startPoint y: 404, endPoint x: 807, endPoint y: 370, distance: 33.7
click at [811, 404] on p "Submit" at bounding box center [813, 405] width 17 height 7
click at [815, 184] on icon "button" at bounding box center [818, 185] width 6 height 6
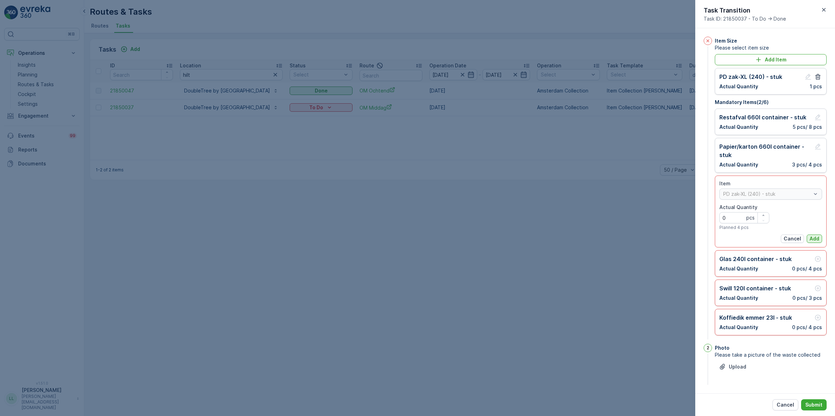
click at [810, 238] on p "Add" at bounding box center [814, 238] width 10 height 7
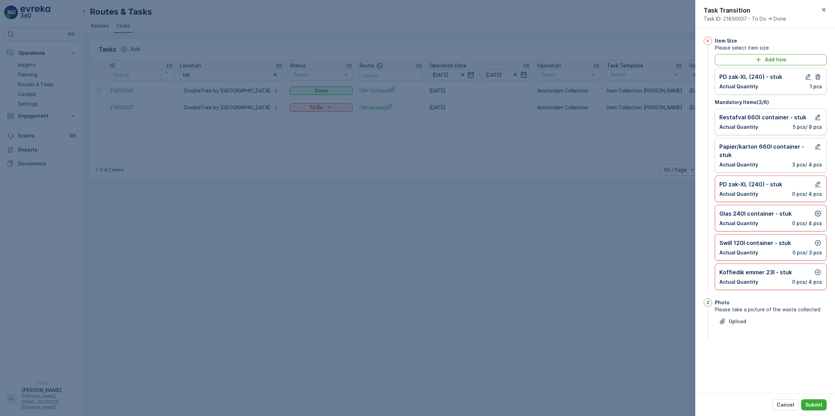
click at [816, 215] on icon "button" at bounding box center [817, 213] width 7 height 7
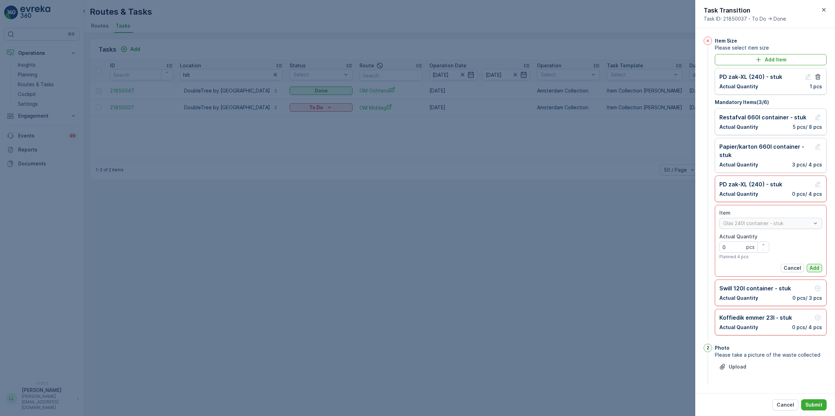
click at [811, 266] on p "Add" at bounding box center [814, 268] width 10 height 7
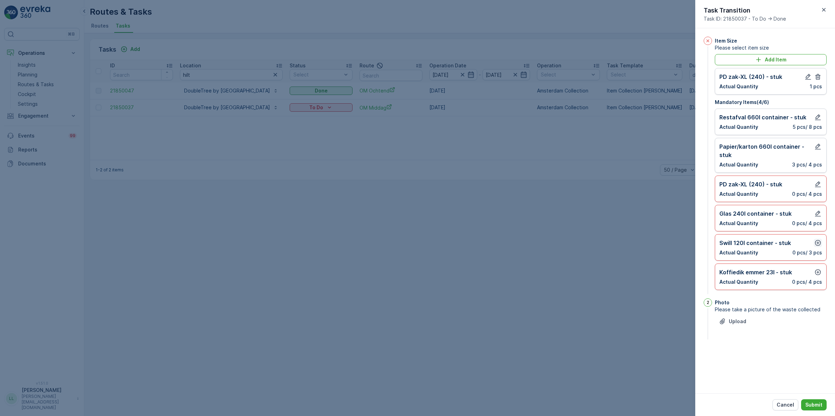
click at [818, 244] on icon "button" at bounding box center [818, 243] width 6 height 6
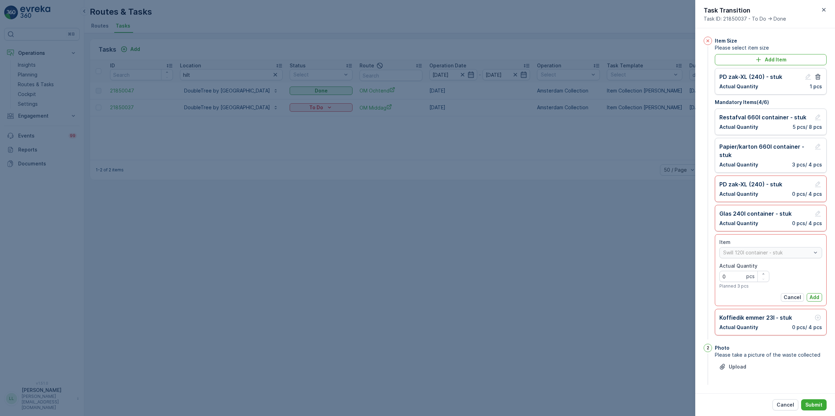
click at [814, 294] on div "Item Swill 120l container - stuk Actual Quantity 0 pcs Planned 3 pcs Cancel Add" at bounding box center [770, 270] width 103 height 63
click at [814, 295] on p "Add" at bounding box center [814, 297] width 10 height 7
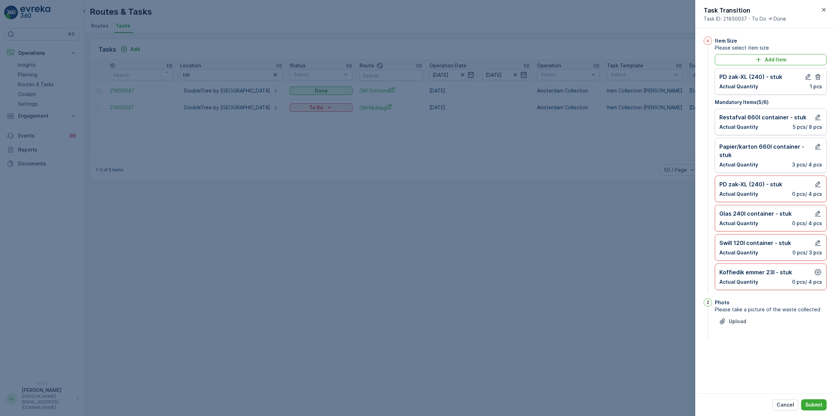
click at [815, 276] on icon "button" at bounding box center [817, 272] width 7 height 7
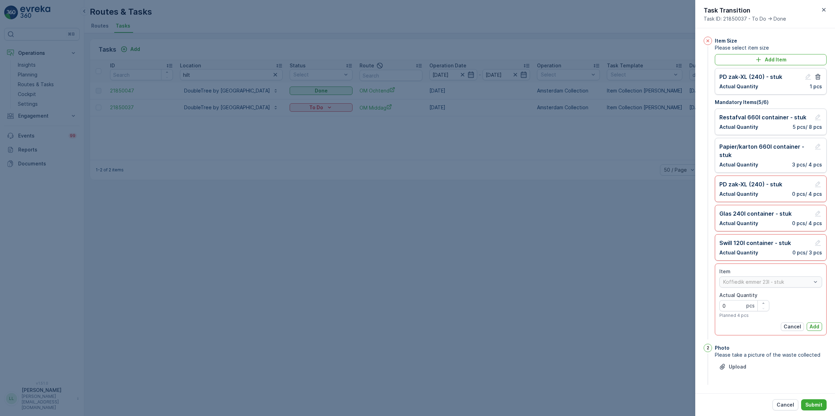
click at [809, 327] on p "Add" at bounding box center [814, 326] width 10 height 7
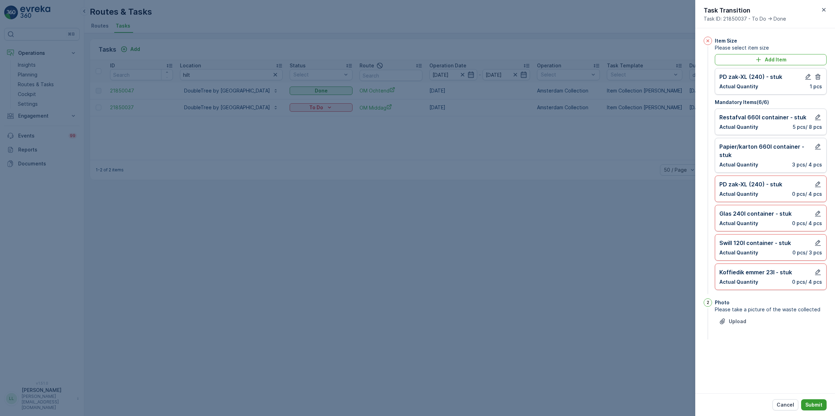
click at [812, 402] on p "Submit" at bounding box center [813, 405] width 17 height 7
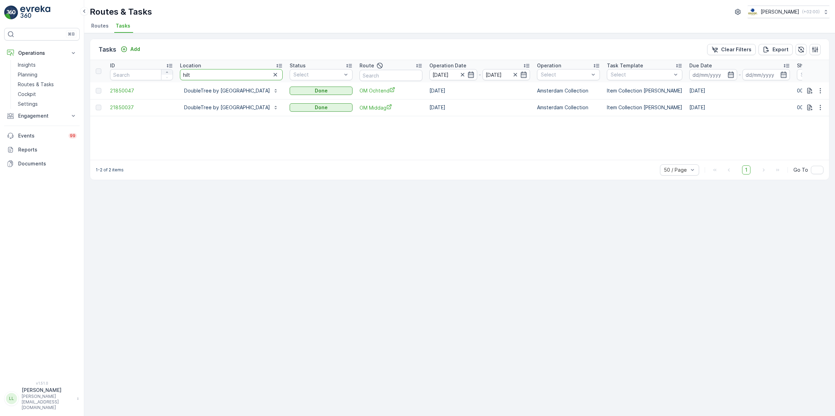
drag, startPoint x: 205, startPoint y: 77, endPoint x: 168, endPoint y: 71, distance: 37.5
click at [168, 71] on tr "ID Location hilt Status Select Route Operation Date 25.09.2025 - 25.09.2025 Ope…" at bounding box center [648, 71] width 1117 height 22
type input "marine"
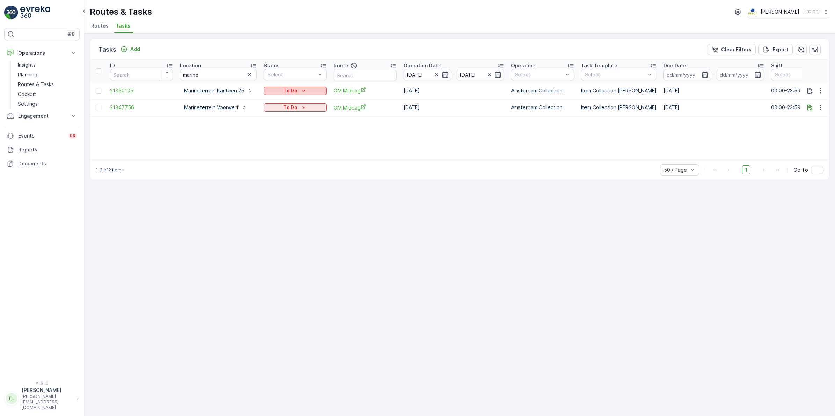
click at [300, 89] on icon "To Do" at bounding box center [303, 90] width 7 height 7
click at [279, 124] on div "Done" at bounding box center [286, 121] width 44 height 10
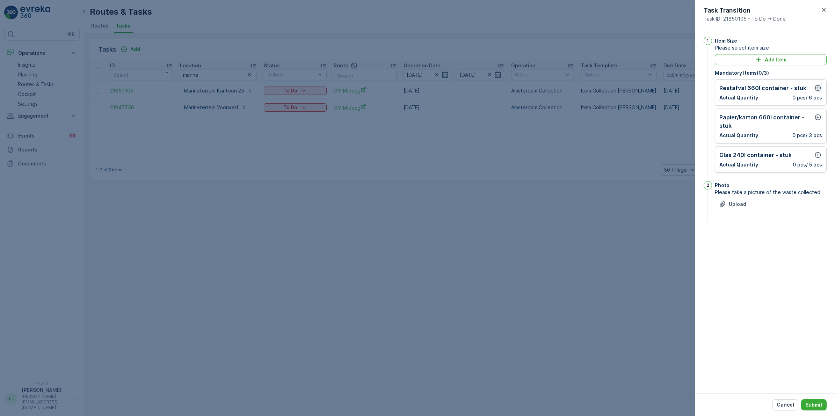
click at [819, 89] on icon "button" at bounding box center [818, 88] width 6 height 6
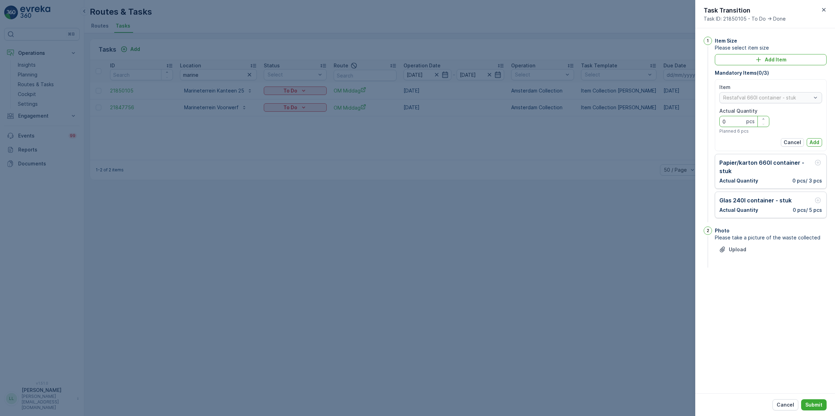
click at [734, 122] on Quantity "0" at bounding box center [744, 121] width 50 height 11
type Quantity "6"
click at [814, 141] on p "Add" at bounding box center [814, 142] width 10 height 7
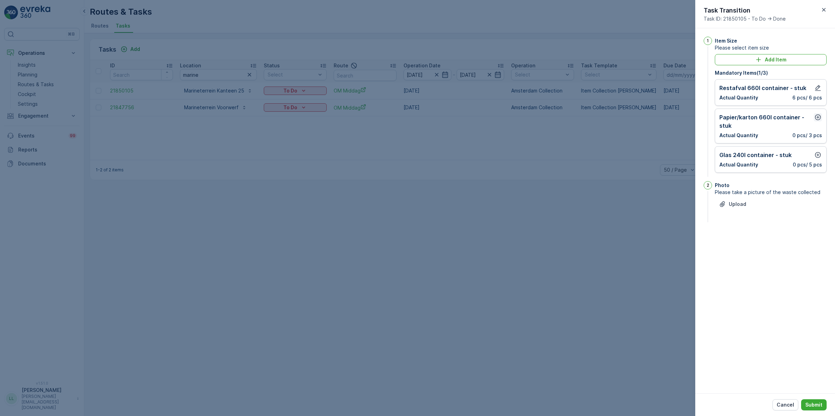
click at [816, 116] on icon "button" at bounding box center [817, 117] width 7 height 7
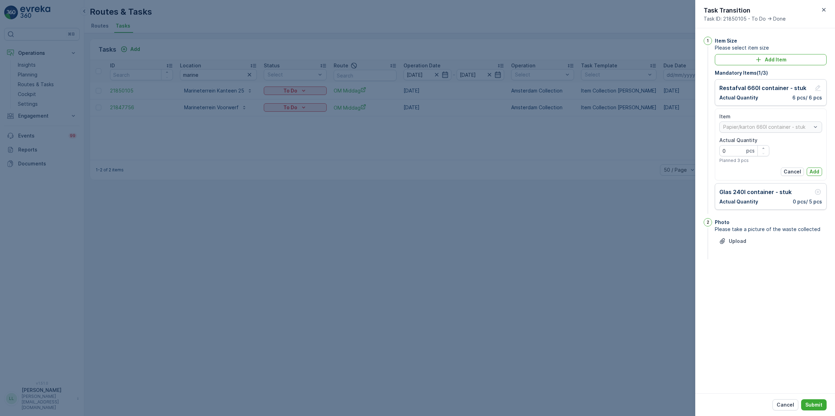
drag, startPoint x: 746, startPoint y: 146, endPoint x: 741, endPoint y: 151, distance: 6.4
click at [745, 147] on div "0 pcs" at bounding box center [744, 150] width 50 height 11
click at [739, 151] on Quantity "0" at bounding box center [744, 150] width 50 height 11
type Quantity "2"
click at [819, 172] on button "Add" at bounding box center [813, 172] width 15 height 8
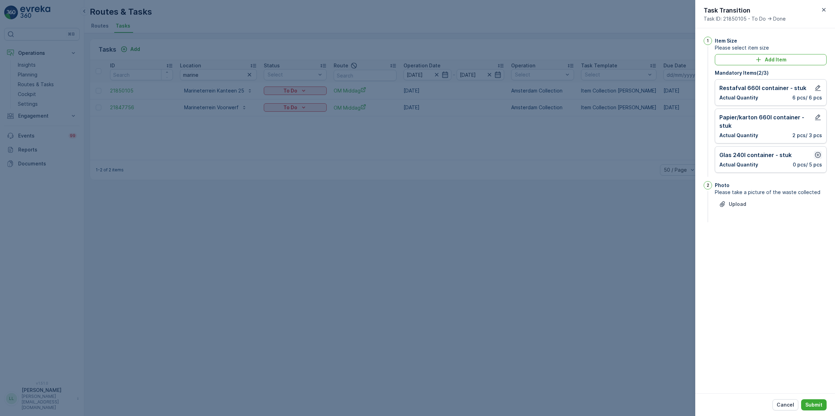
click at [816, 156] on icon "button" at bounding box center [817, 155] width 7 height 7
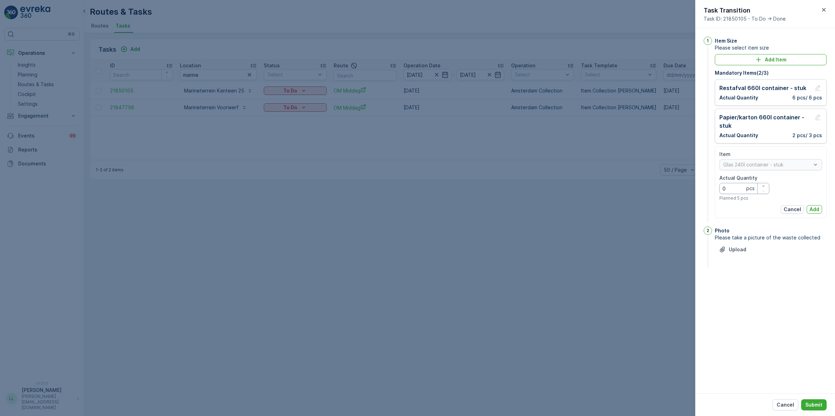
click at [739, 190] on Quantity "0" at bounding box center [744, 188] width 50 height 11
type Quantity "2"
click at [810, 209] on p "Add" at bounding box center [814, 209] width 10 height 7
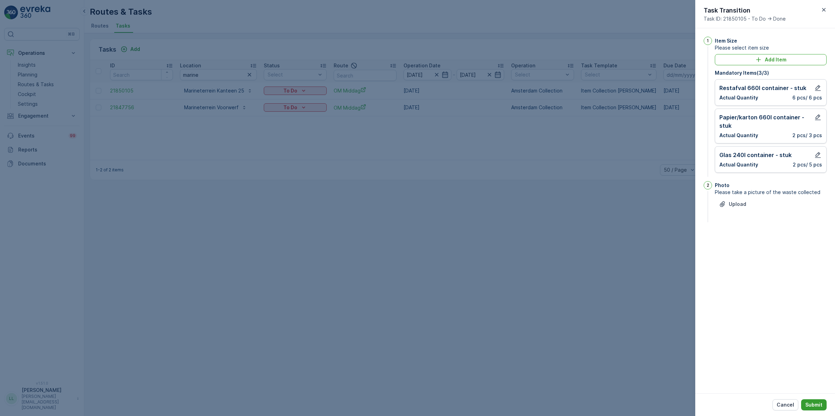
click at [818, 400] on button "Submit" at bounding box center [813, 405] width 25 height 11
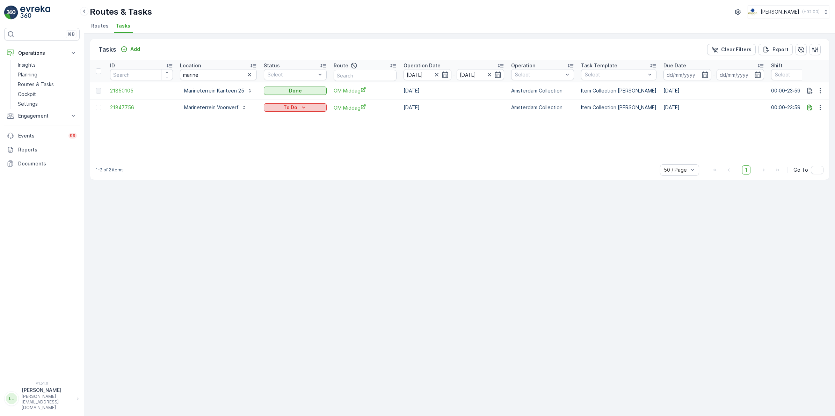
click at [280, 110] on div "To Do" at bounding box center [294, 107] width 57 height 7
click at [283, 137] on div "Done" at bounding box center [286, 137] width 44 height 10
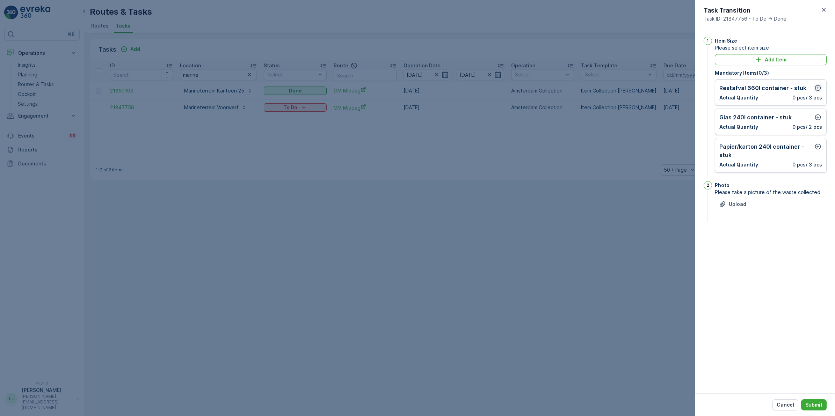
click at [818, 89] on icon "button" at bounding box center [817, 88] width 7 height 7
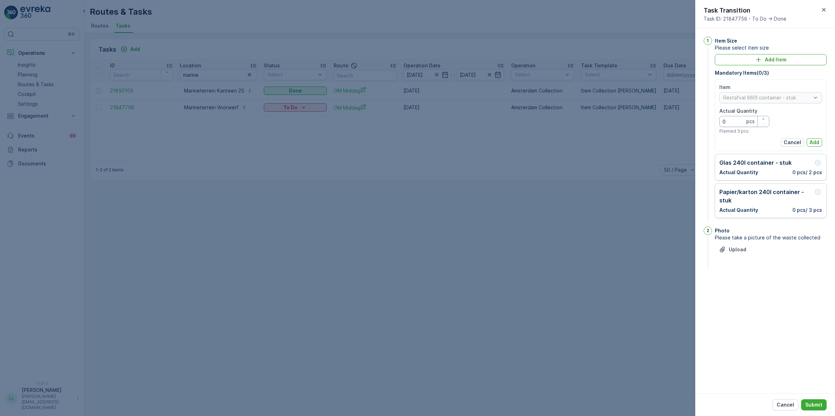
click at [739, 117] on Quantity "0" at bounding box center [744, 121] width 50 height 11
type Quantity "1"
click at [814, 141] on p "Add" at bounding box center [814, 142] width 10 height 7
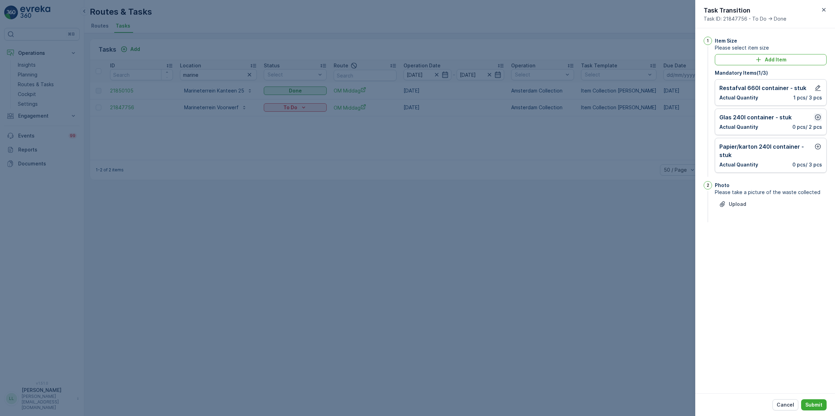
click at [818, 119] on icon "button" at bounding box center [817, 117] width 7 height 7
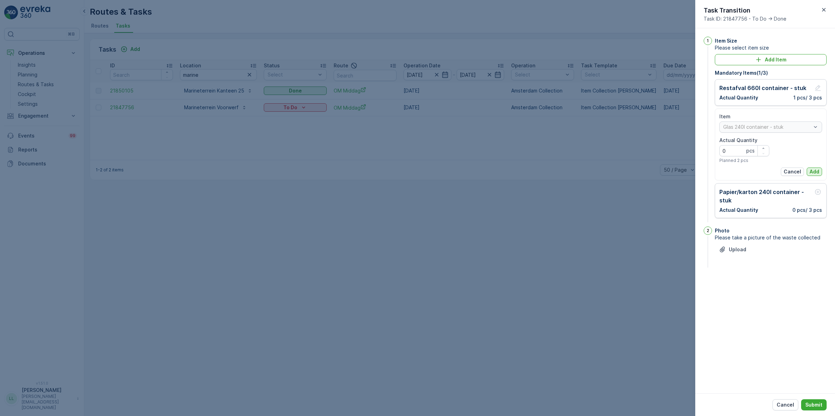
click at [814, 172] on p "Add" at bounding box center [814, 171] width 10 height 7
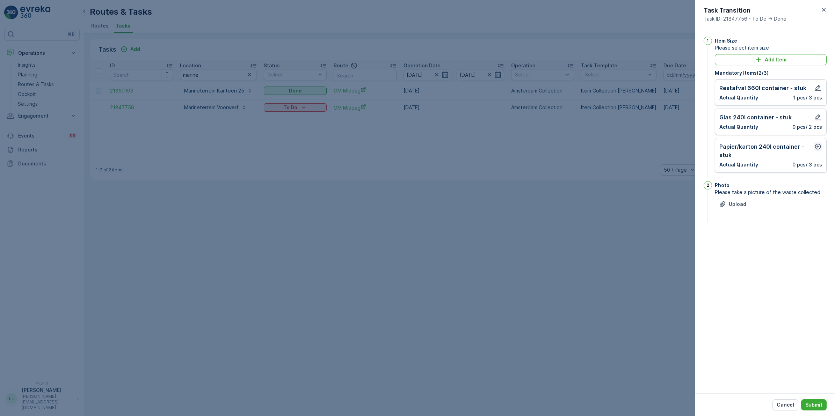
click at [817, 148] on icon "button" at bounding box center [817, 146] width 7 height 7
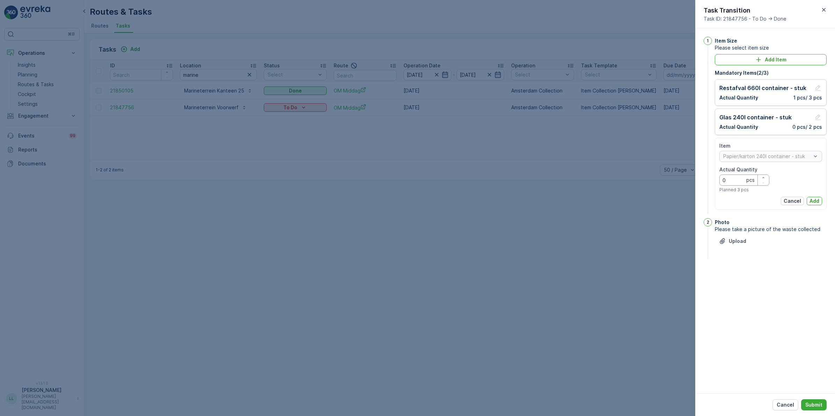
click at [737, 180] on Quantity "0" at bounding box center [744, 180] width 50 height 11
type Quantity "2"
click at [809, 198] on p "Add" at bounding box center [814, 201] width 10 height 7
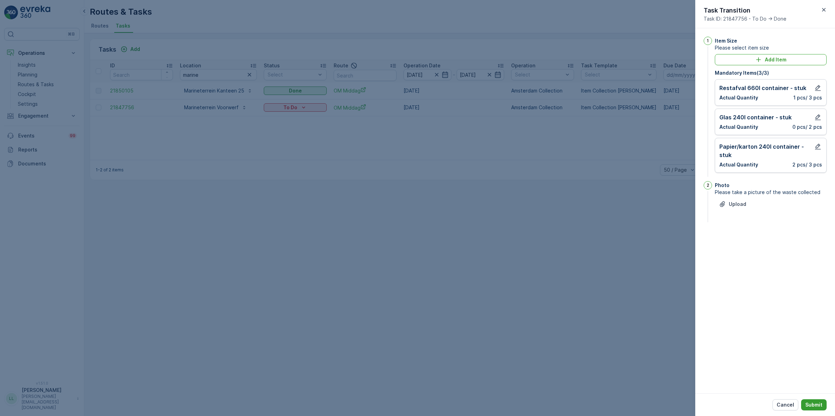
click at [816, 401] on button "Submit" at bounding box center [813, 405] width 25 height 11
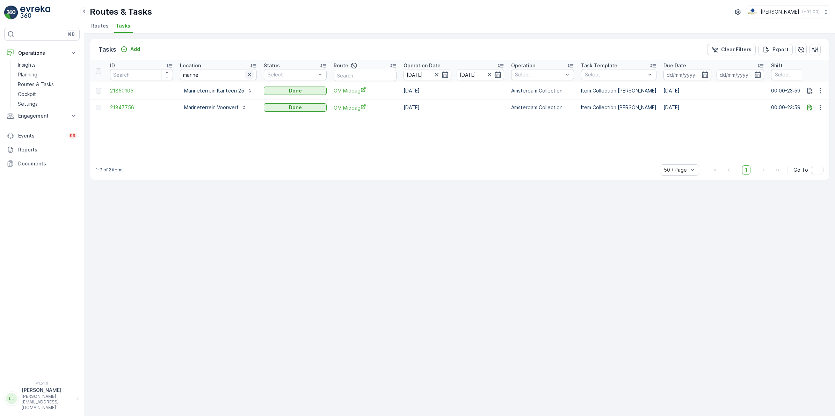
click at [248, 73] on icon "button" at bounding box center [249, 74] width 7 height 7
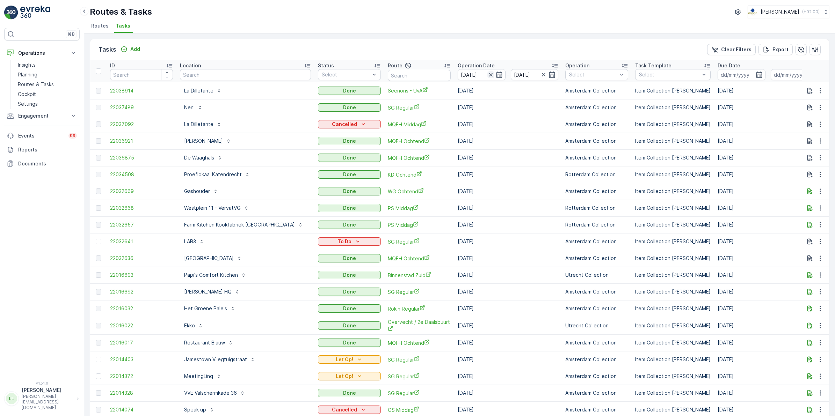
click at [488, 76] on icon "button" at bounding box center [490, 74] width 7 height 7
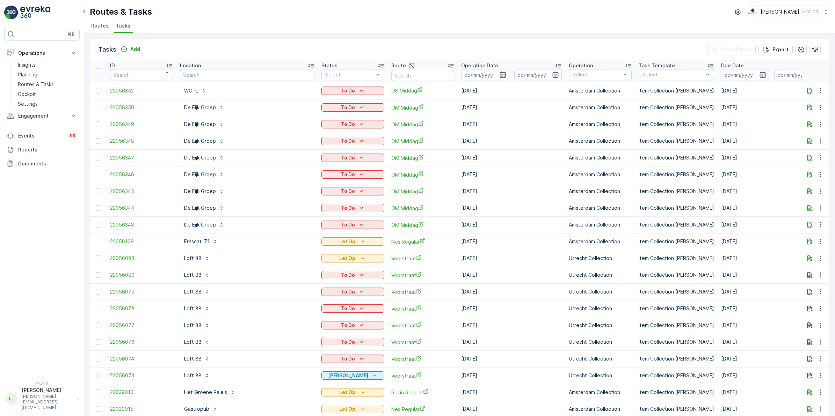
click at [499, 73] on icon "button" at bounding box center [502, 74] width 7 height 7
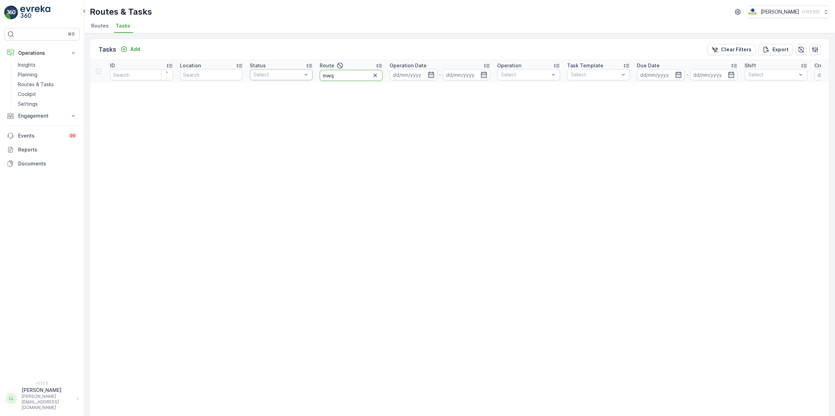
drag, startPoint x: 323, startPoint y: 76, endPoint x: 308, endPoint y: 78, distance: 15.4
click at [308, 78] on tr "ID Location Status Select Route mwq Operation Date - Operation Select Task Temp…" at bounding box center [613, 71] width 1046 height 22
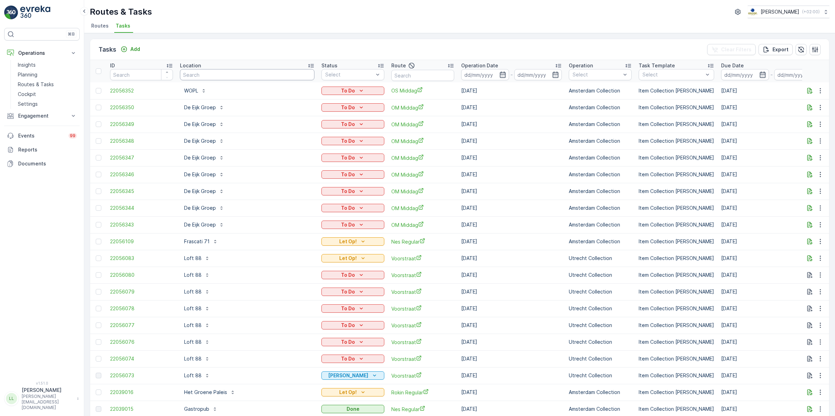
click at [196, 77] on input "text" at bounding box center [247, 74] width 134 height 11
type input "met"
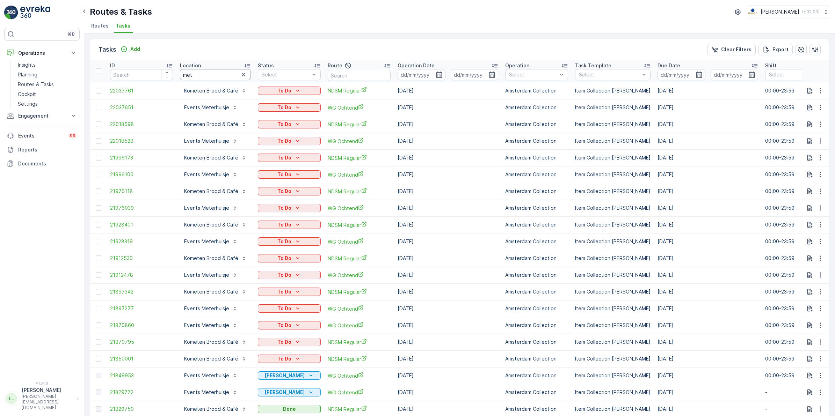
click at [202, 77] on input "met" at bounding box center [215, 74] width 71 height 11
type input "met="
click at [202, 77] on input "met" at bounding box center [215, 74] width 71 height 11
type input "meet"
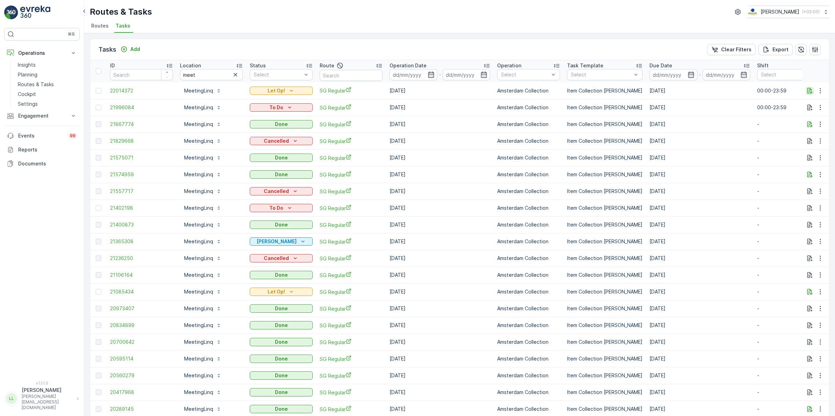
click at [811, 93] on icon "button" at bounding box center [809, 90] width 7 height 7
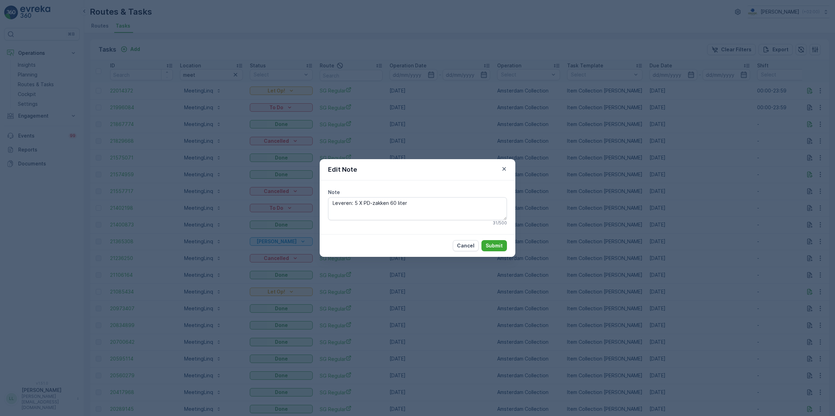
click at [643, 170] on div "Edit Note Note Leveren: 5 X PD-zakken 60 liter 31 / 500 Cancel Submit" at bounding box center [417, 208] width 835 height 416
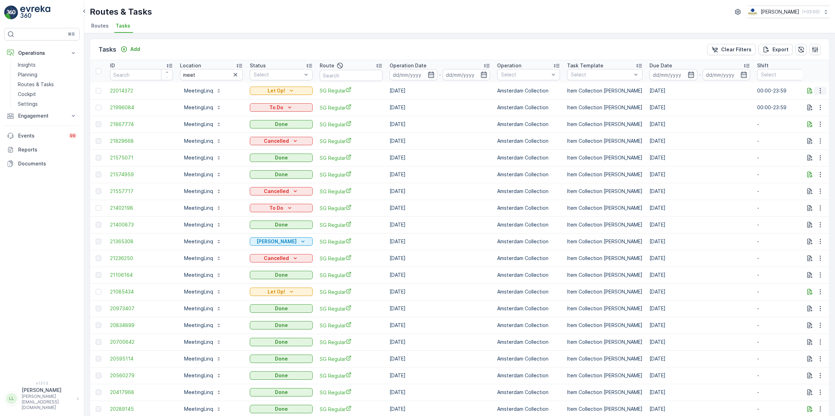
click at [817, 90] on icon "button" at bounding box center [820, 90] width 7 height 7
click at [811, 121] on span "Change Route" at bounding box center [802, 120] width 34 height 7
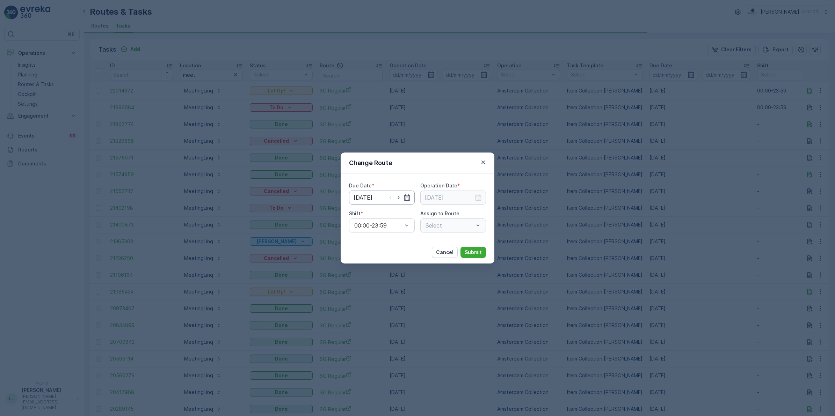
type input "[DATE]"
click at [401, 198] on icon "button" at bounding box center [398, 197] width 7 height 7
type input "[DATE]"
click at [477, 198] on icon "button" at bounding box center [478, 197] width 7 height 7
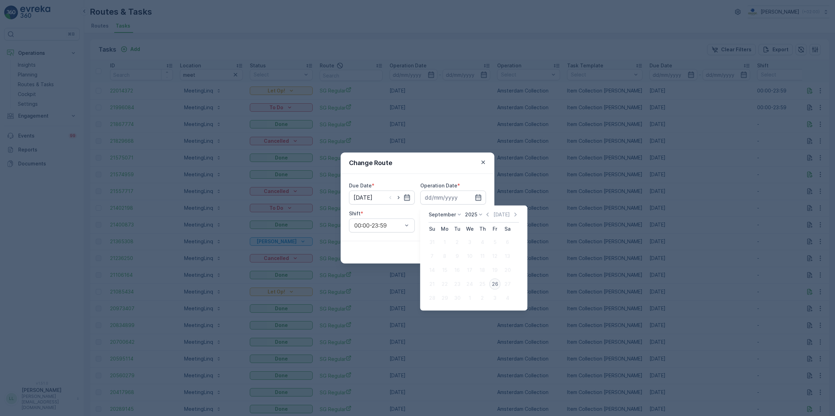
click at [495, 286] on div "26" at bounding box center [494, 284] width 11 height 11
type input "[DATE]"
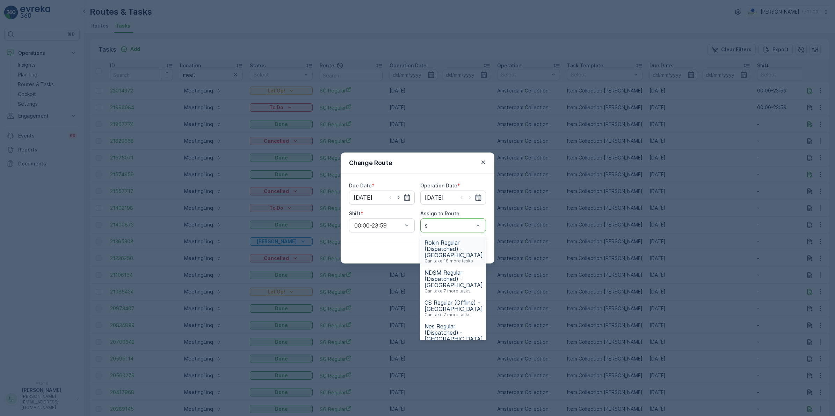
type input "sg"
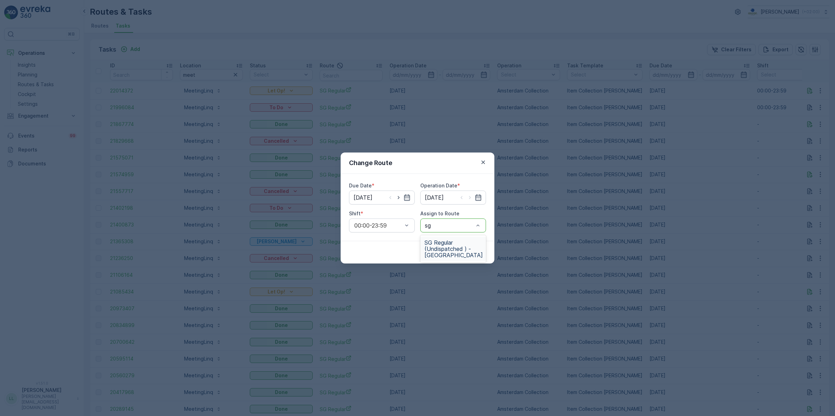
click at [452, 246] on span "SG Regular (Undispatched ) - [GEOGRAPHIC_DATA]" at bounding box center [453, 249] width 58 height 19
click at [481, 250] on p "Submit" at bounding box center [473, 252] width 17 height 7
